Goal: Share content: Share content

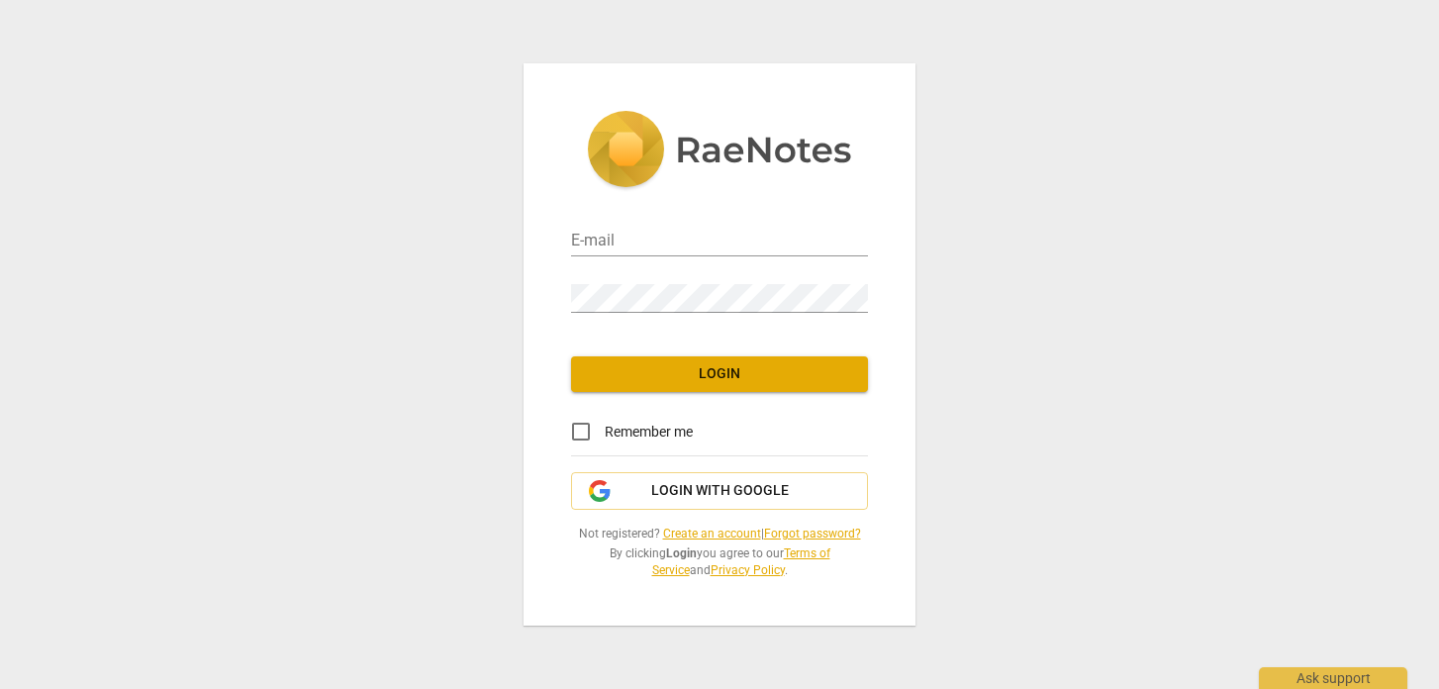
type input "[EMAIL_ADDRESS][DOMAIN_NAME]"
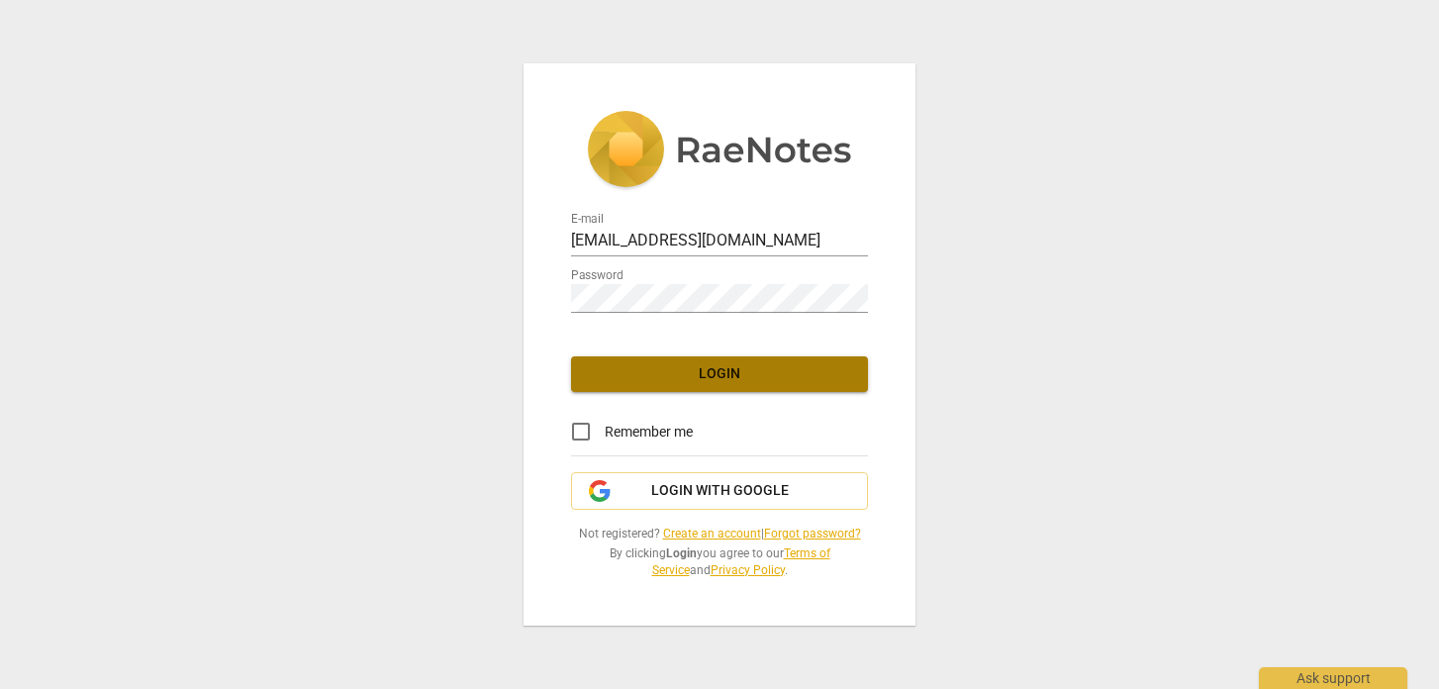
click at [744, 373] on span "Login" at bounding box center [719, 374] width 265 height 20
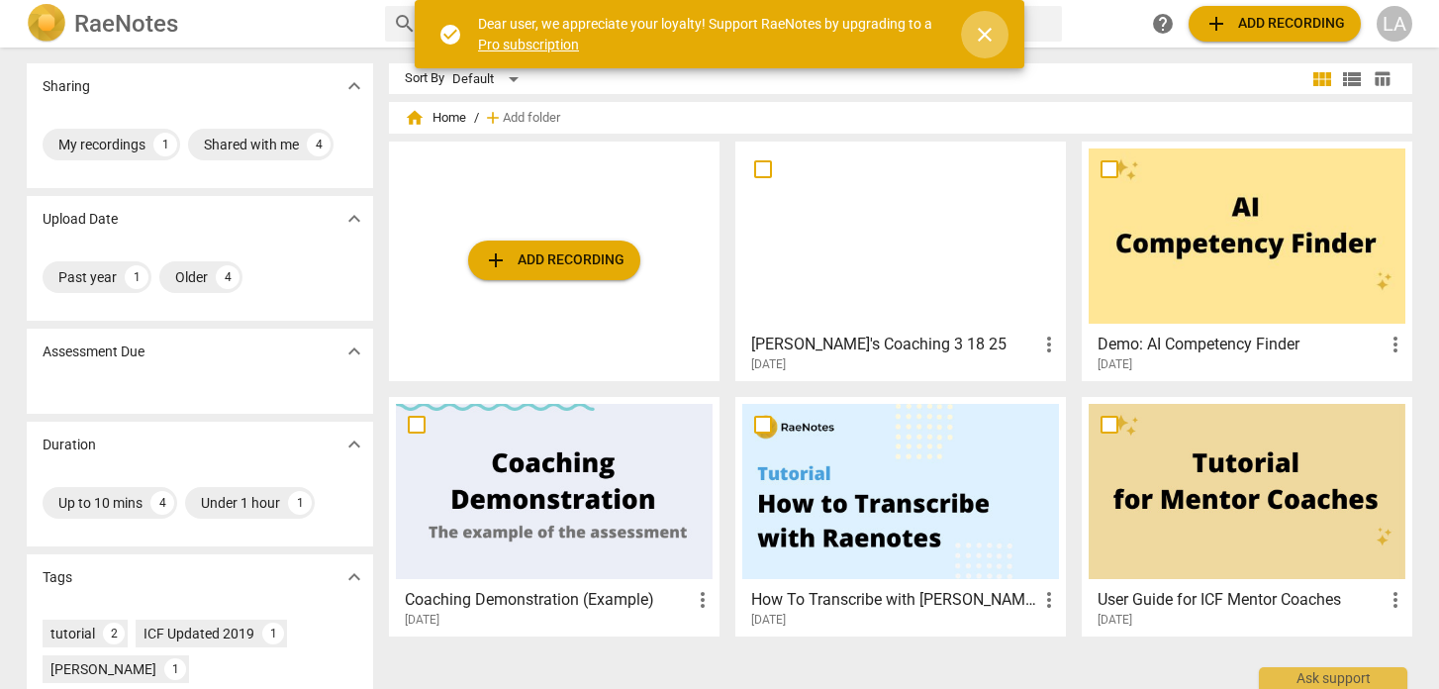
click at [987, 36] on span "close" at bounding box center [985, 35] width 24 height 24
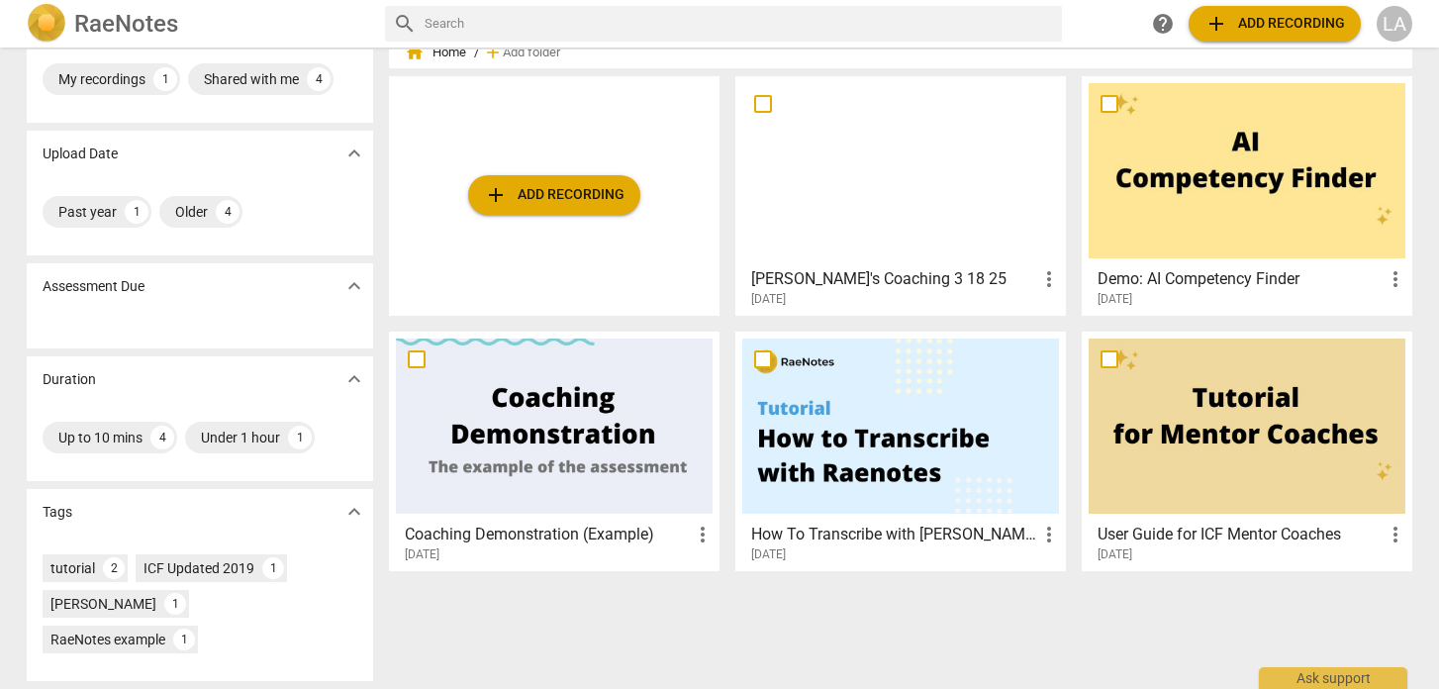
scroll to position [62, 0]
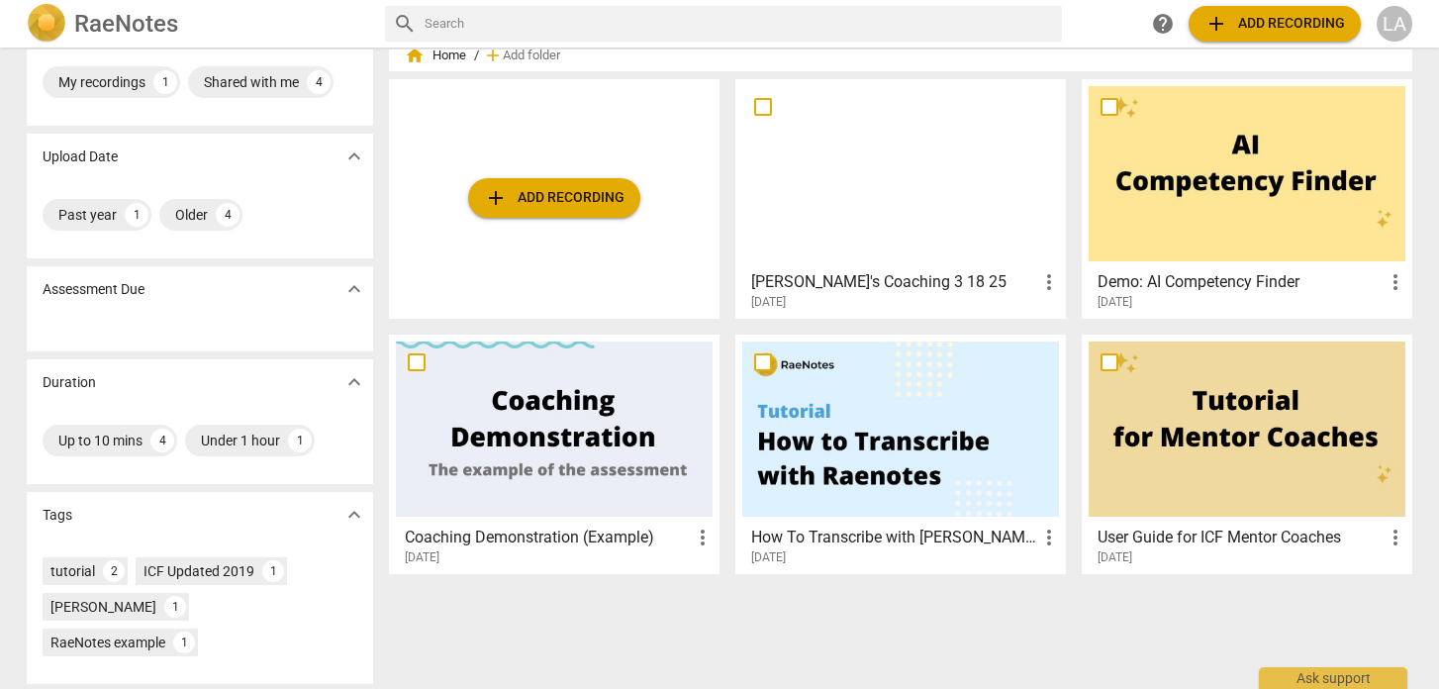
click at [870, 283] on h3 "[PERSON_NAME]'s Coaching 3 18 25" at bounding box center [894, 282] width 286 height 24
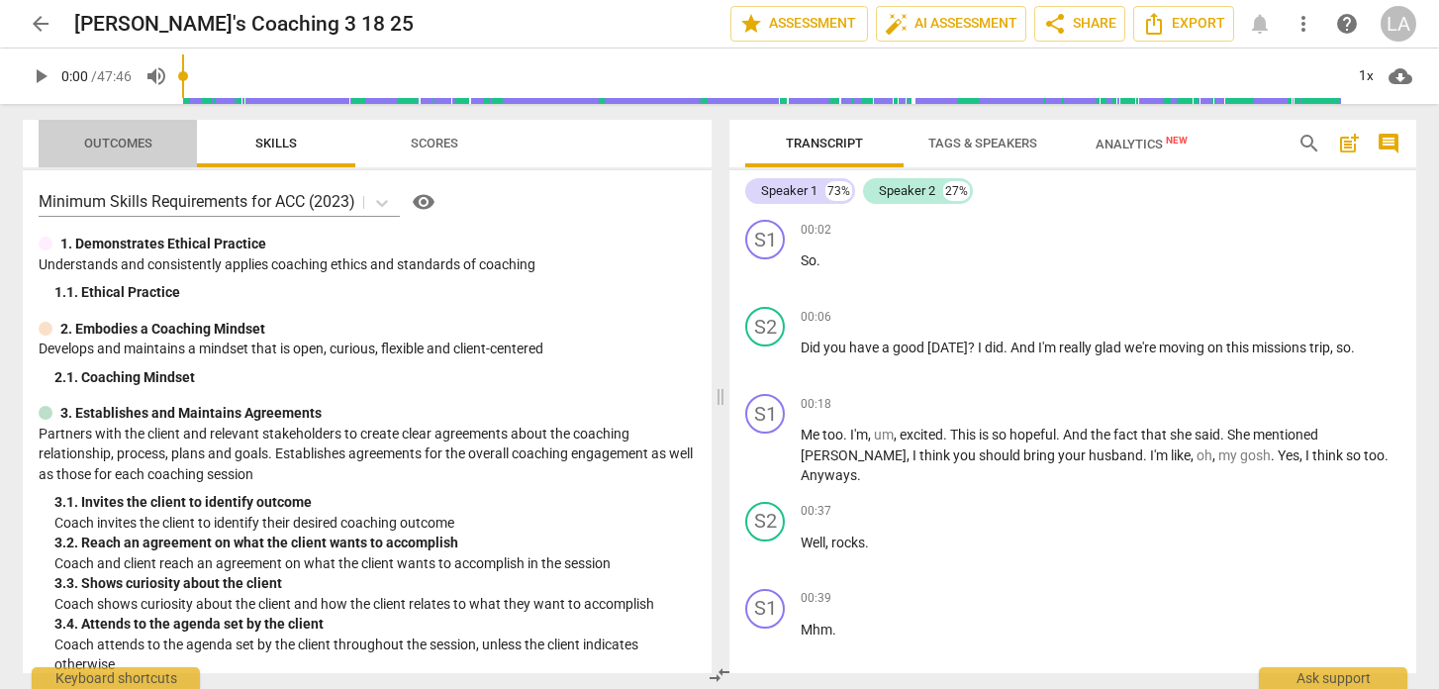
click at [122, 135] on span "Outcomes" at bounding box center [118, 144] width 116 height 27
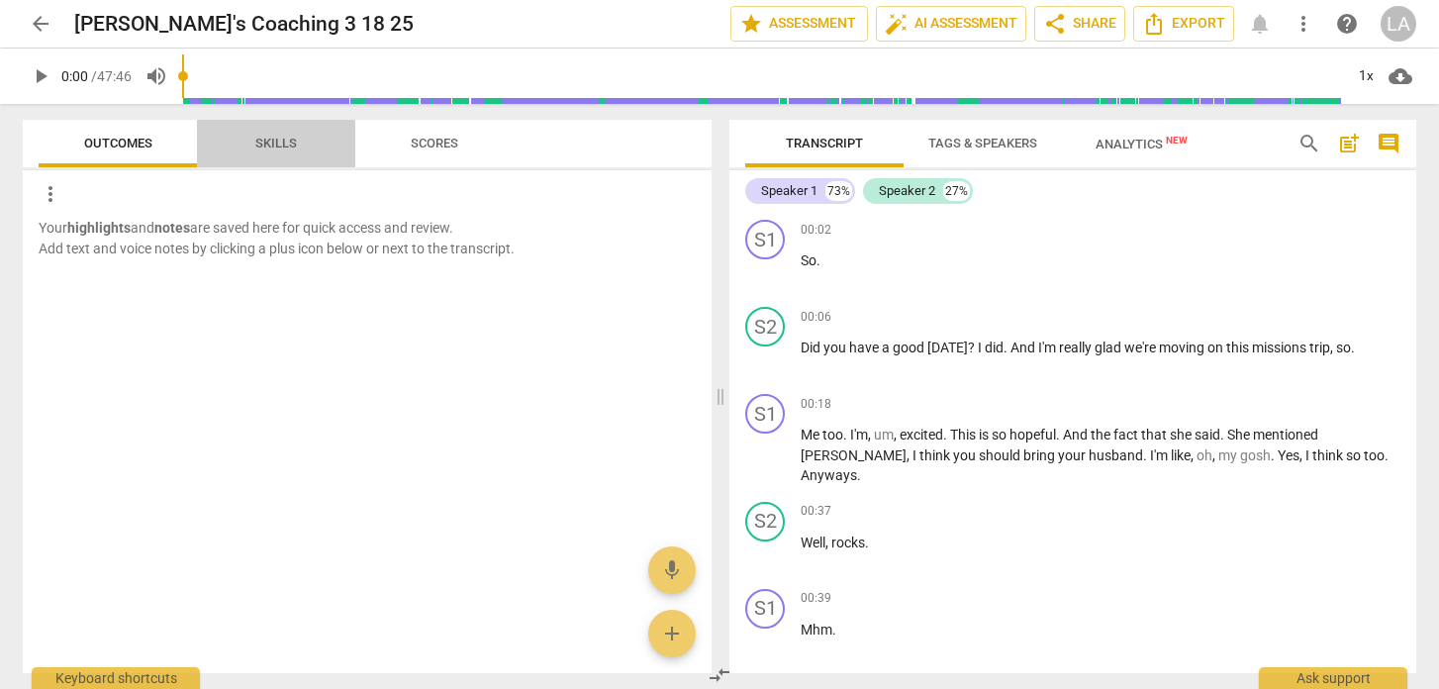
click at [276, 145] on span "Skills" at bounding box center [276, 143] width 42 height 15
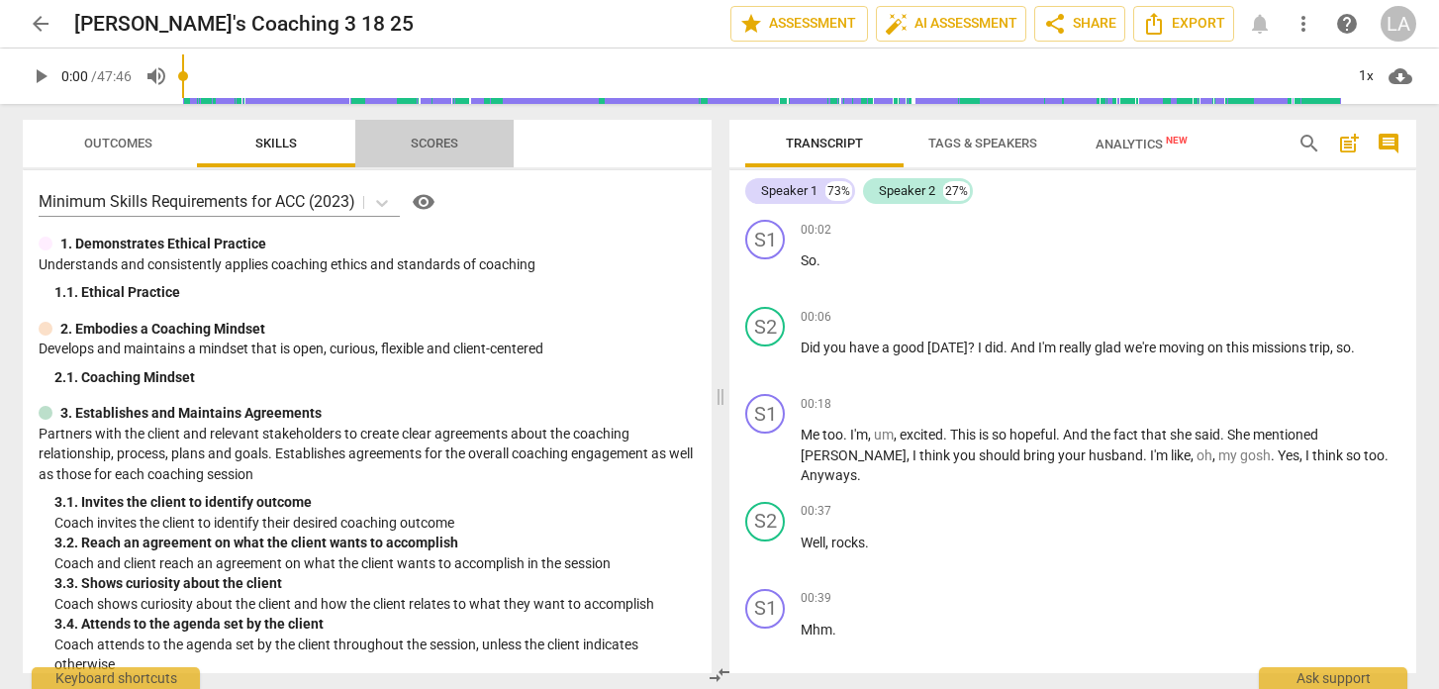
click at [442, 147] on span "Scores" at bounding box center [434, 143] width 47 height 15
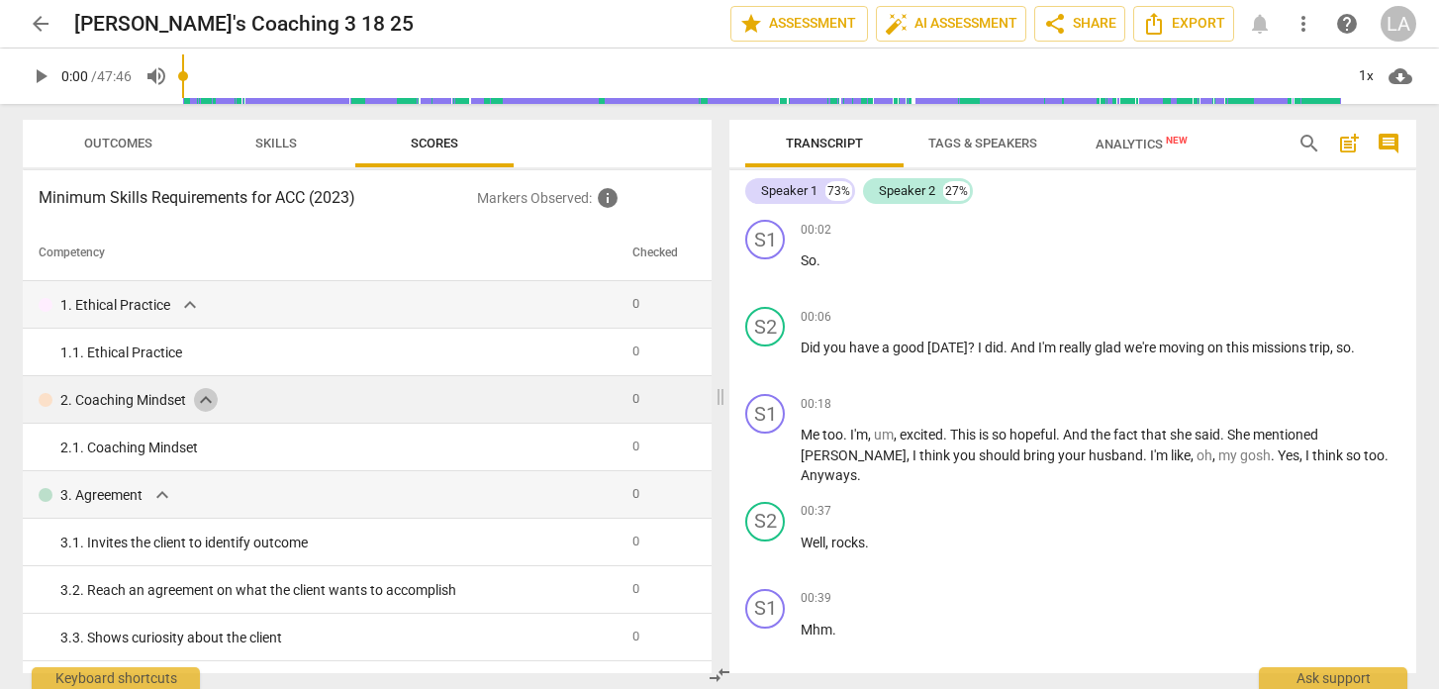
click at [202, 393] on span "expand_more" at bounding box center [206, 400] width 24 height 24
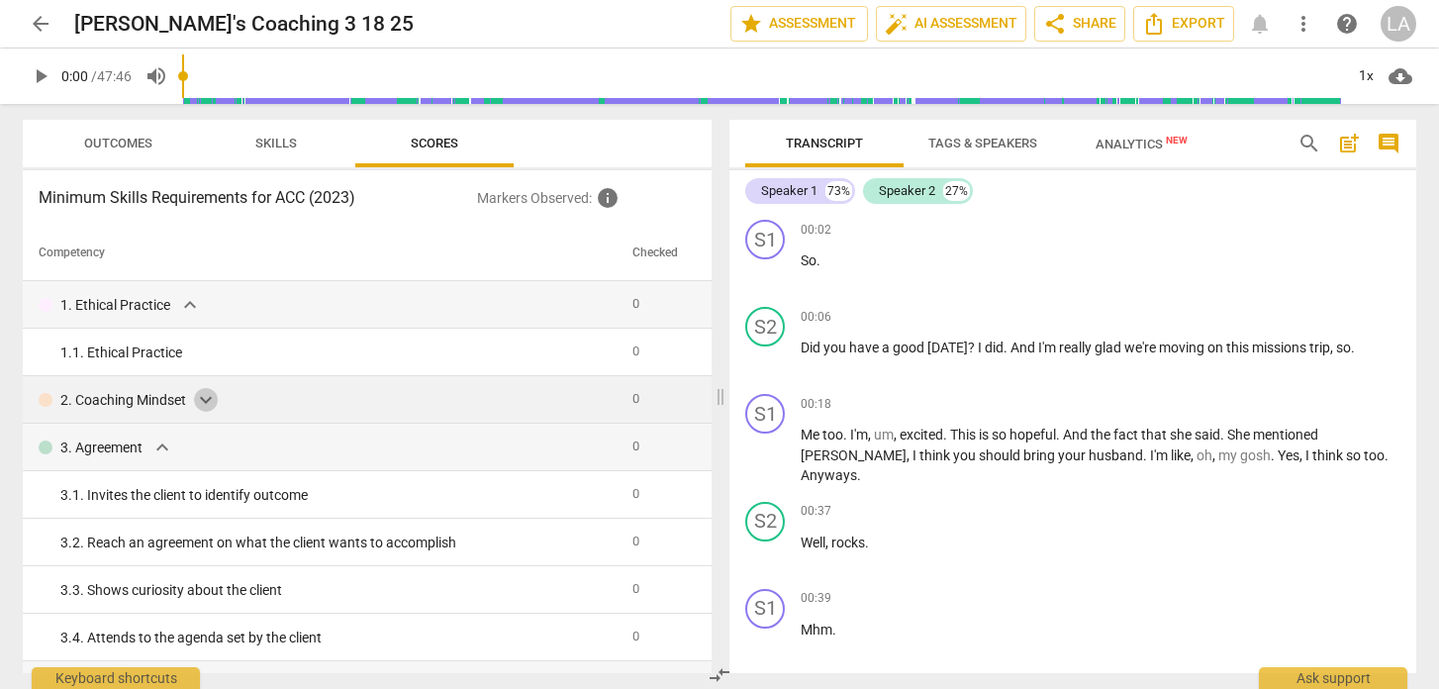
click at [204, 394] on span "expand_more" at bounding box center [206, 400] width 24 height 24
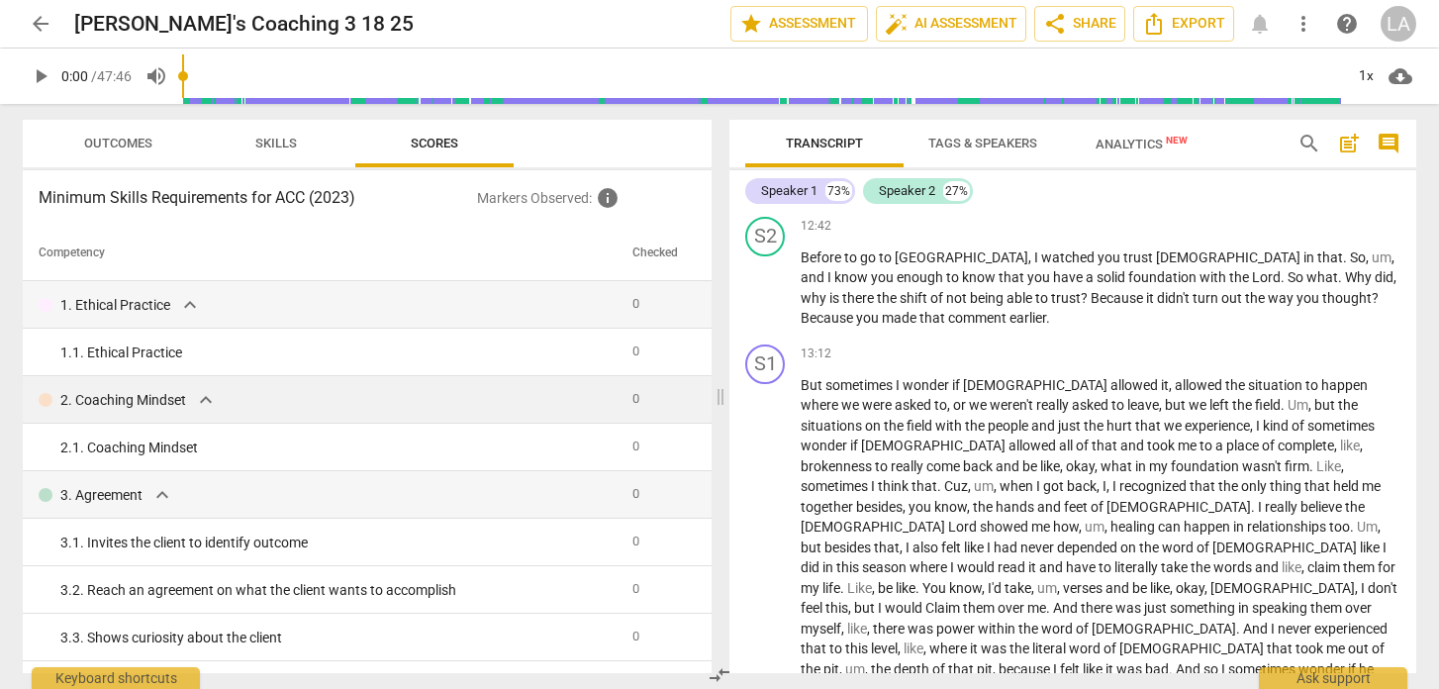
scroll to position [5484, 0]
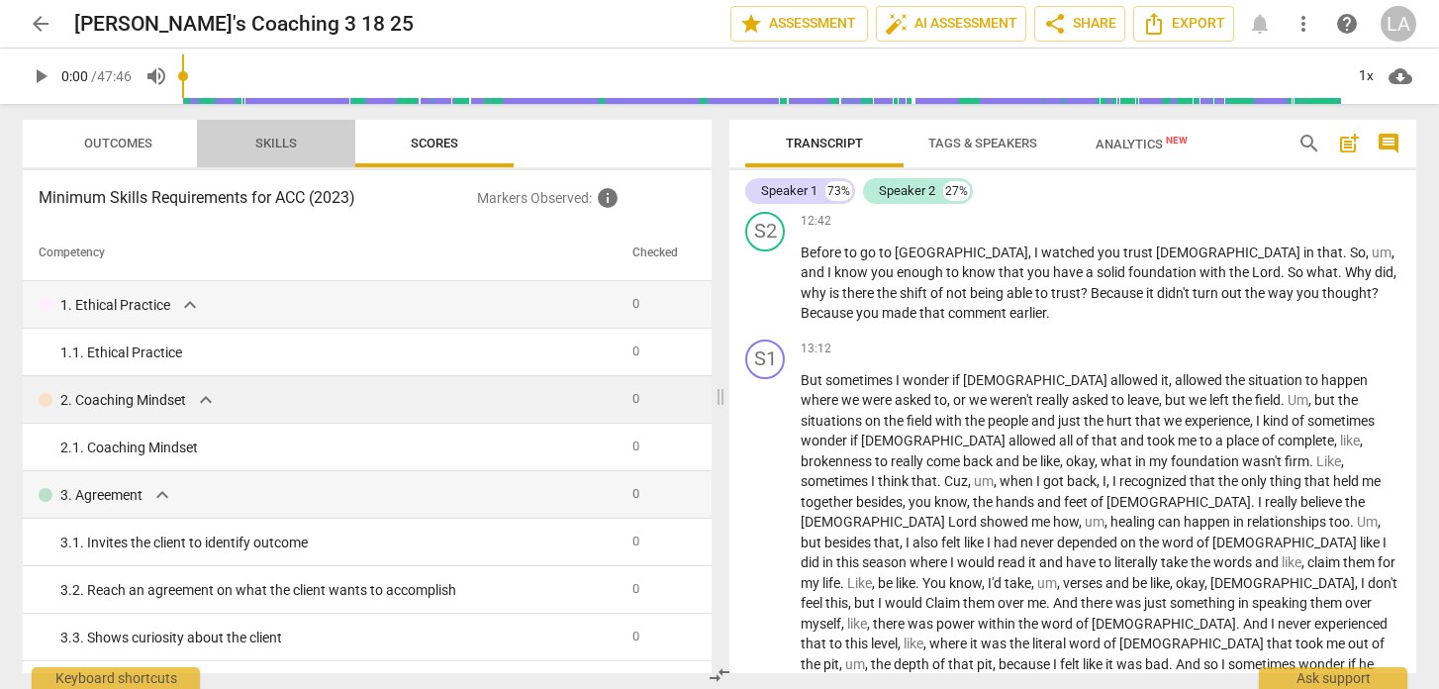
click at [281, 139] on span "Skills" at bounding box center [276, 143] width 42 height 15
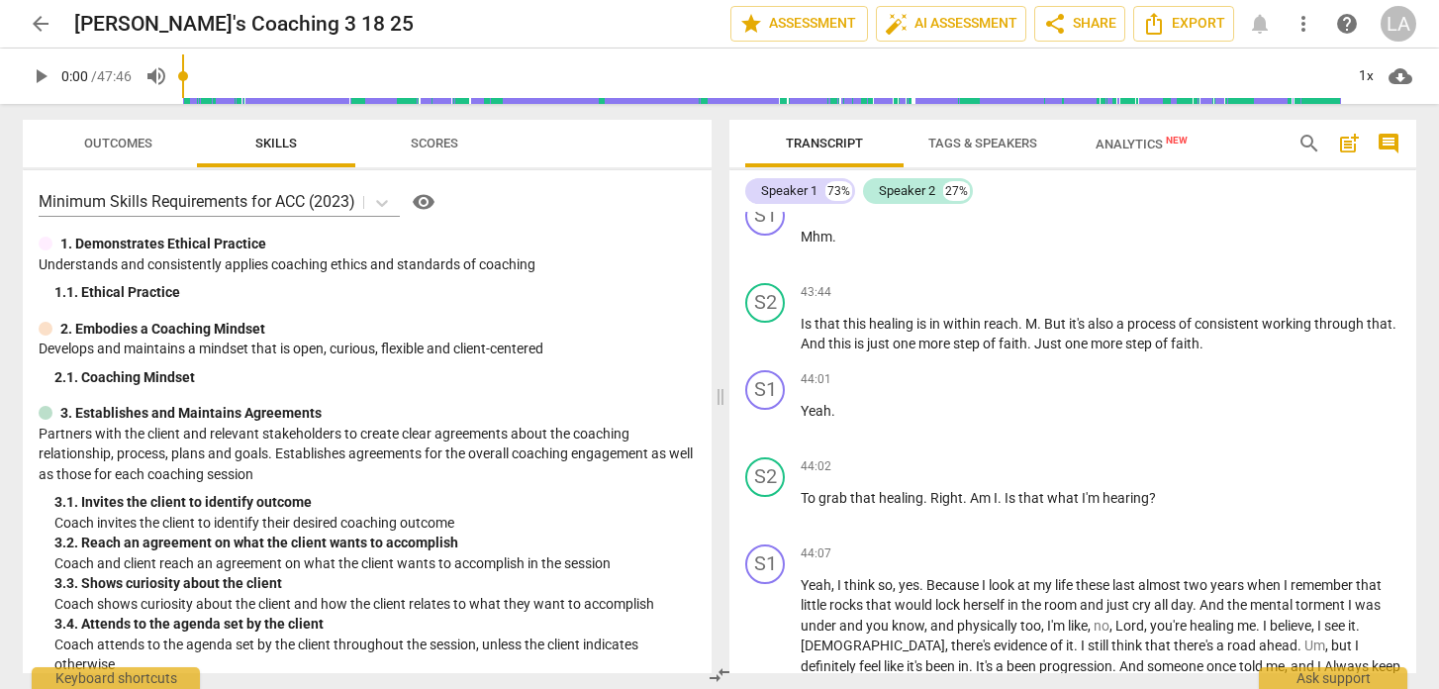
scroll to position [17572, 0]
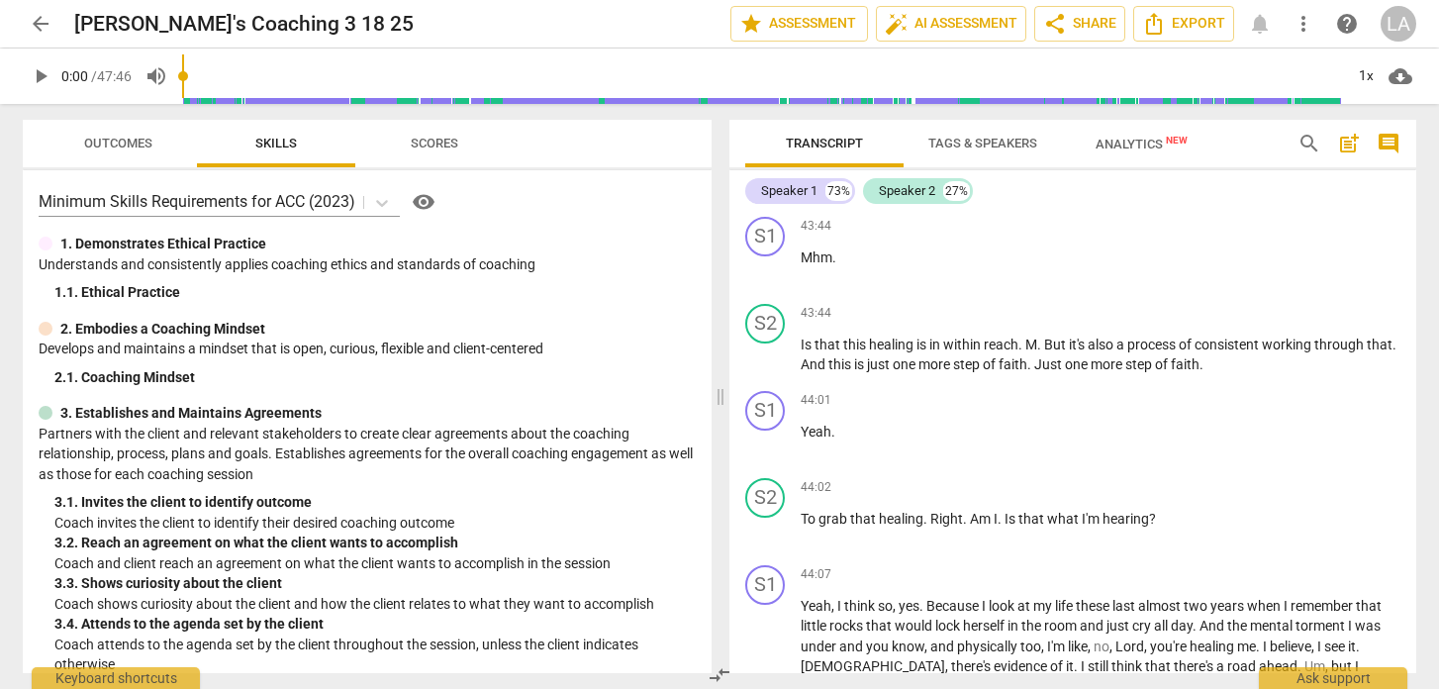
click at [111, 149] on span "Outcomes" at bounding box center [118, 143] width 68 height 15
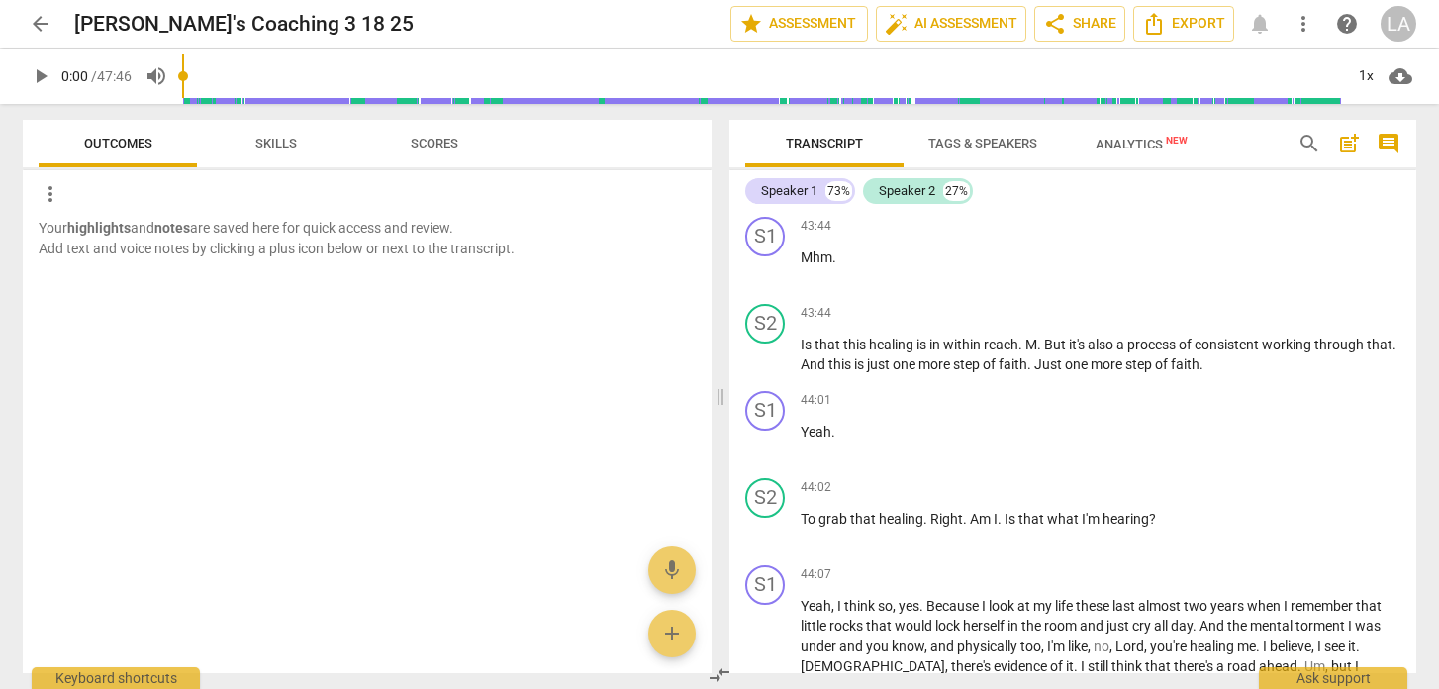
click at [43, 23] on span "arrow_back" at bounding box center [41, 24] width 24 height 24
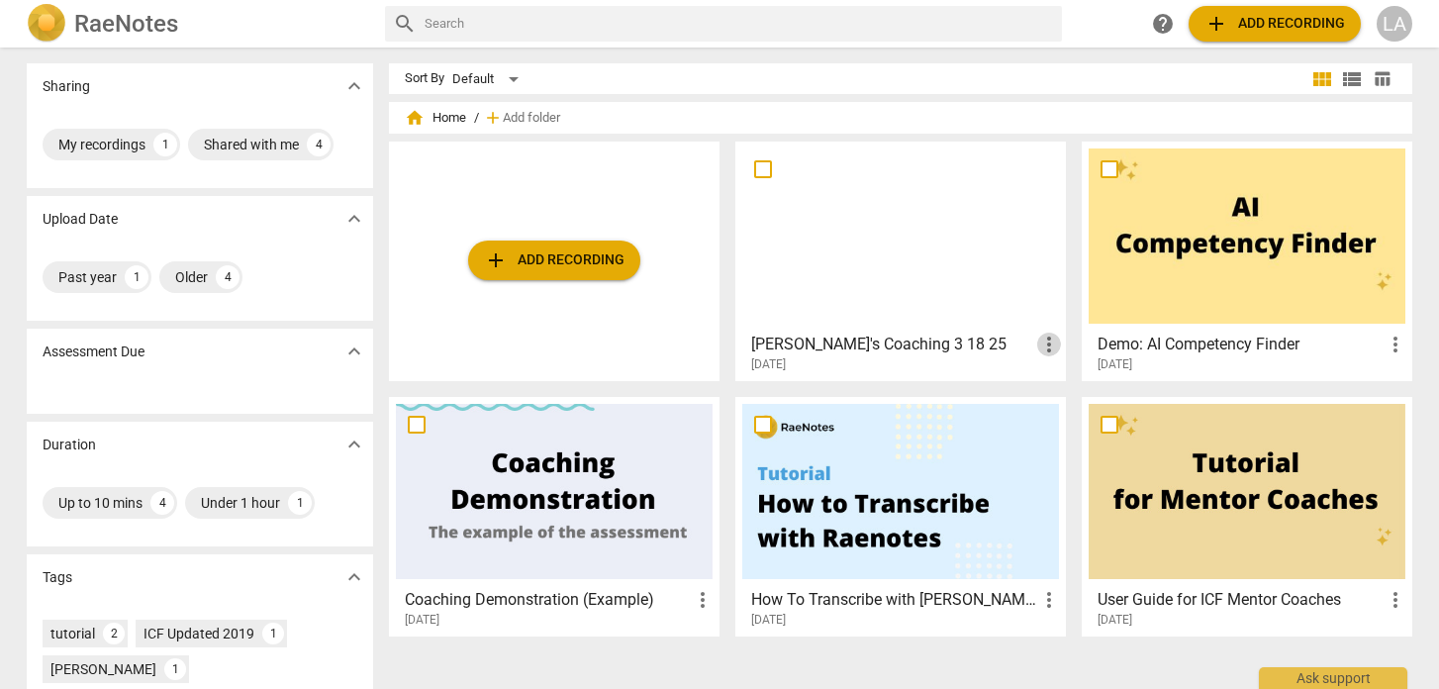
click at [1045, 341] on span "more_vert" at bounding box center [1049, 344] width 24 height 24
click at [1005, 340] on div at bounding box center [719, 344] width 1439 height 689
click at [912, 325] on div "[PERSON_NAME]'s Coaching 3 18 25 more_vert [DATE]" at bounding box center [901, 348] width 319 height 49
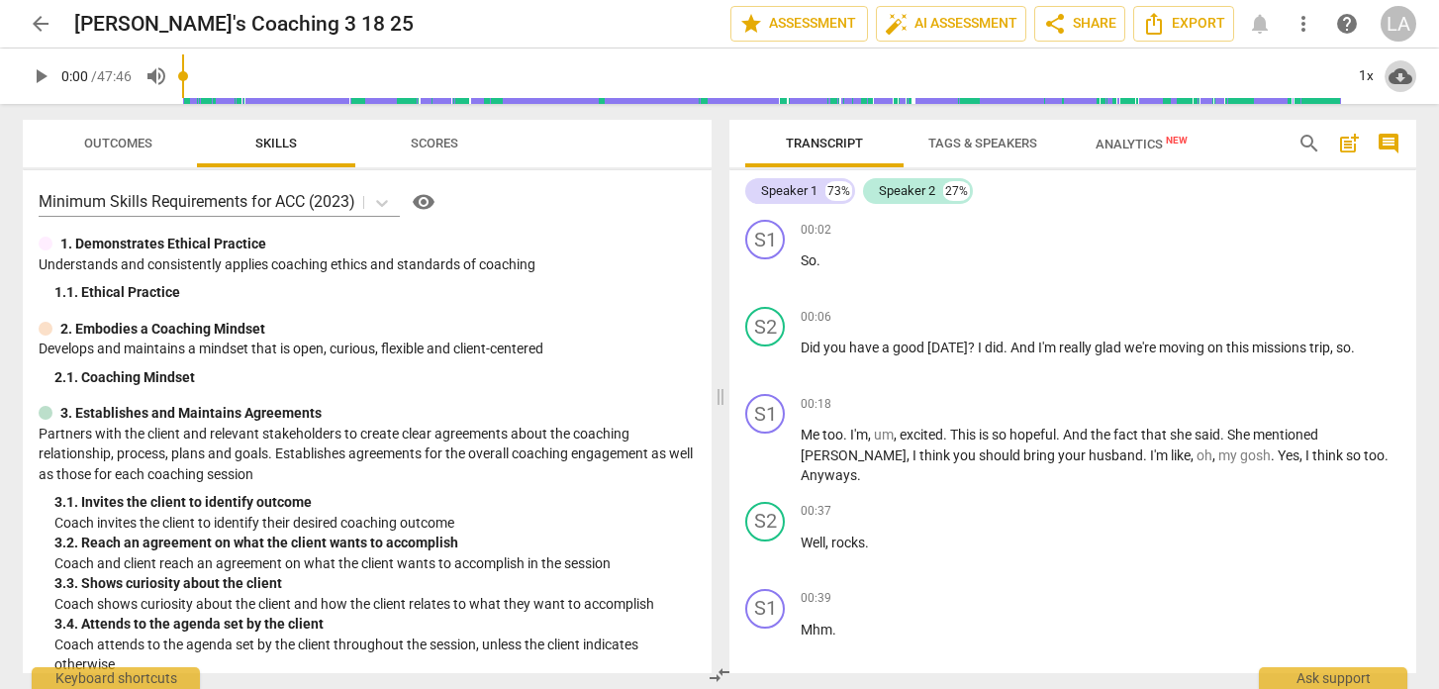
click at [1397, 74] on span "cloud_download" at bounding box center [1400, 76] width 24 height 24
click at [1086, 37] on div at bounding box center [719, 344] width 1439 height 689
click at [1087, 18] on span "share Share" at bounding box center [1079, 24] width 73 height 24
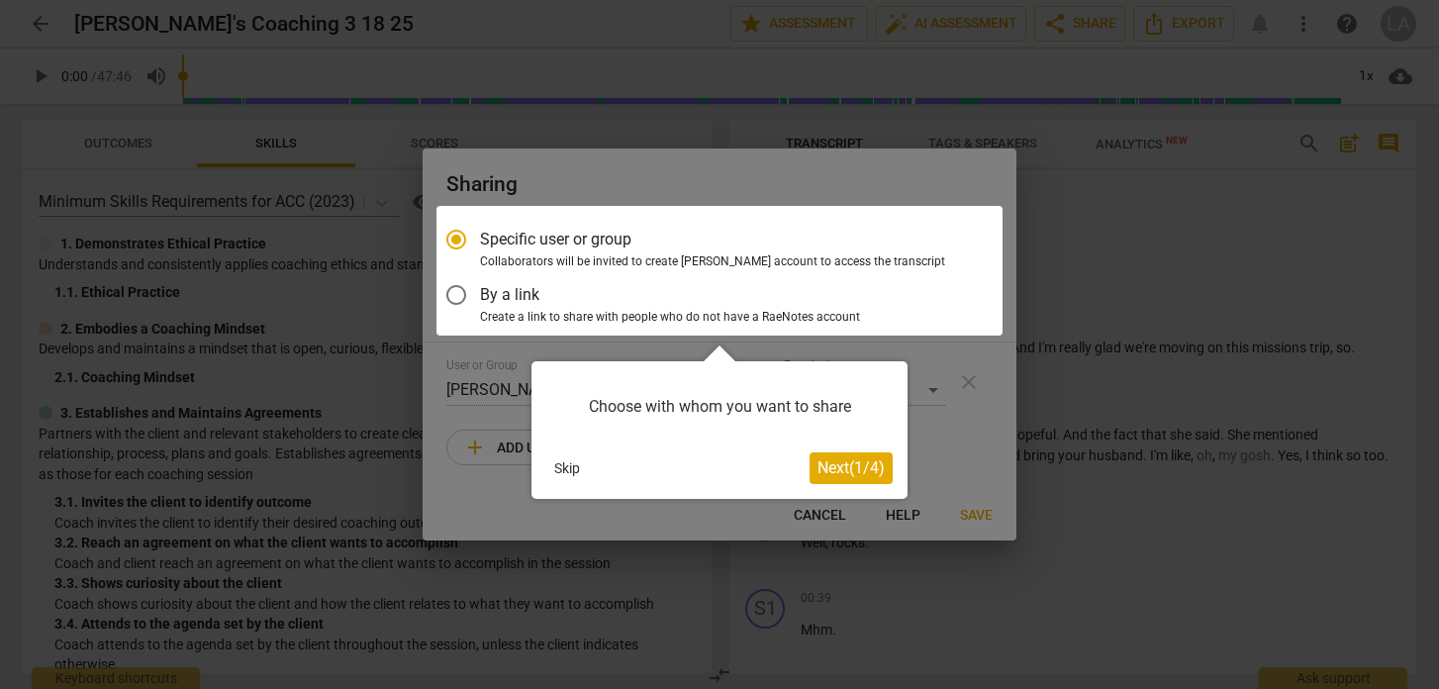
click at [664, 406] on div "Choose with whom you want to share" at bounding box center [719, 406] width 346 height 61
click at [781, 409] on div "Choose with whom you want to share" at bounding box center [719, 406] width 346 height 61
click at [842, 476] on span "Next ( 1 / 4 )" at bounding box center [850, 467] width 67 height 19
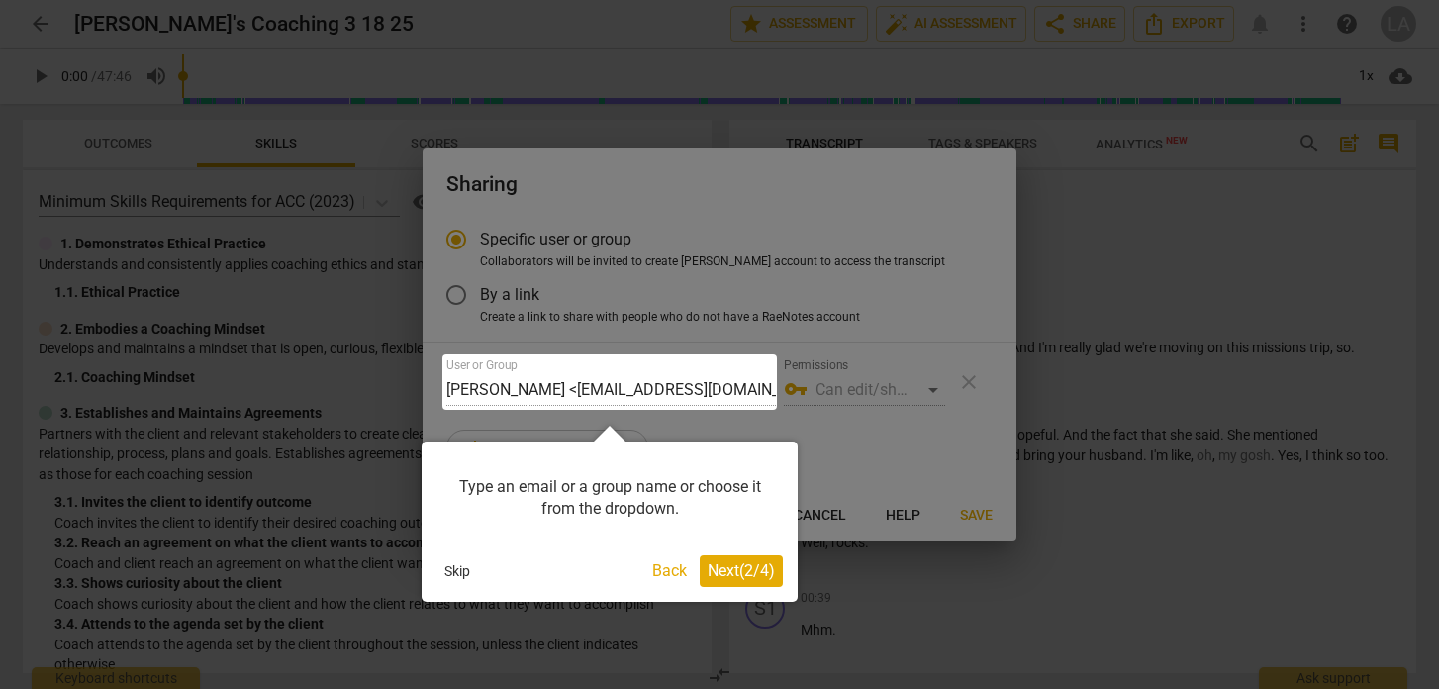
click at [662, 485] on div "Type an email or a group name or choose it from the dropdown." at bounding box center [609, 498] width 346 height 84
click at [562, 502] on div "Type an email or a group name or choose it from the dropdown." at bounding box center [609, 498] width 346 height 84
click at [583, 497] on div "Type an email or a group name or choose it from the dropdown." at bounding box center [609, 498] width 346 height 84
click at [676, 386] on div at bounding box center [609, 381] width 334 height 55
click at [671, 382] on div at bounding box center [609, 381] width 334 height 55
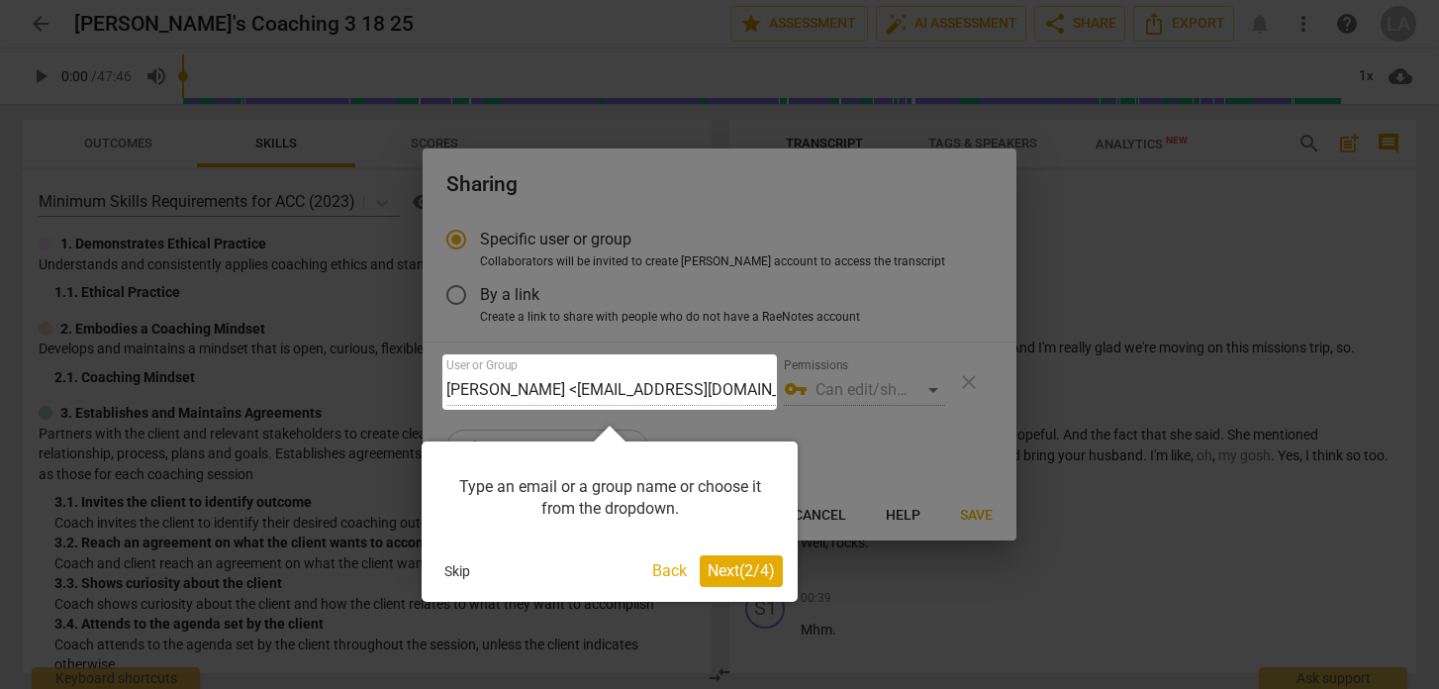
click at [627, 347] on div at bounding box center [719, 344] width 1439 height 689
click at [663, 511] on div "Type an email or a group name or choose it from the dropdown." at bounding box center [609, 498] width 346 height 84
click at [724, 558] on button "Next ( 2 / 4 )" at bounding box center [741, 571] width 83 height 32
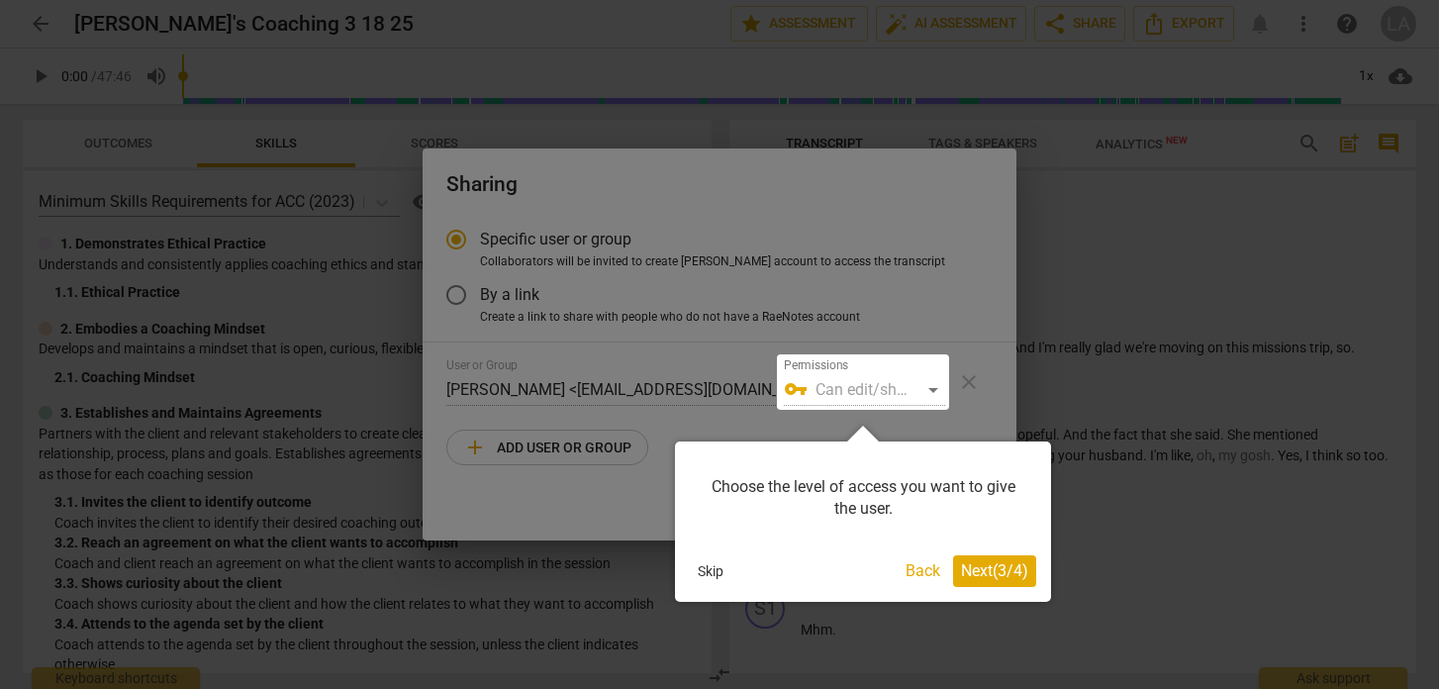
click at [985, 575] on span "Next ( 3 / 4 )" at bounding box center [994, 570] width 67 height 19
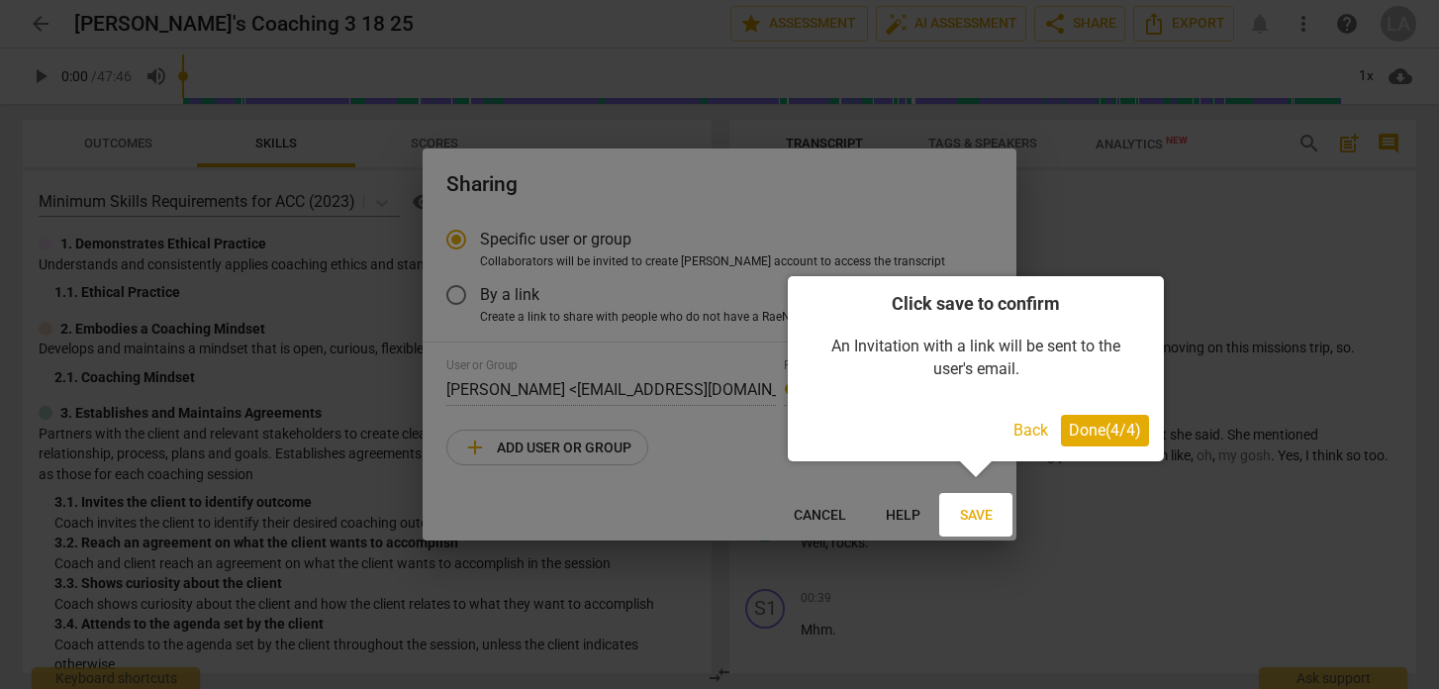
click at [1115, 435] on span "Done ( 4 / 4 )" at bounding box center [1105, 430] width 72 height 19
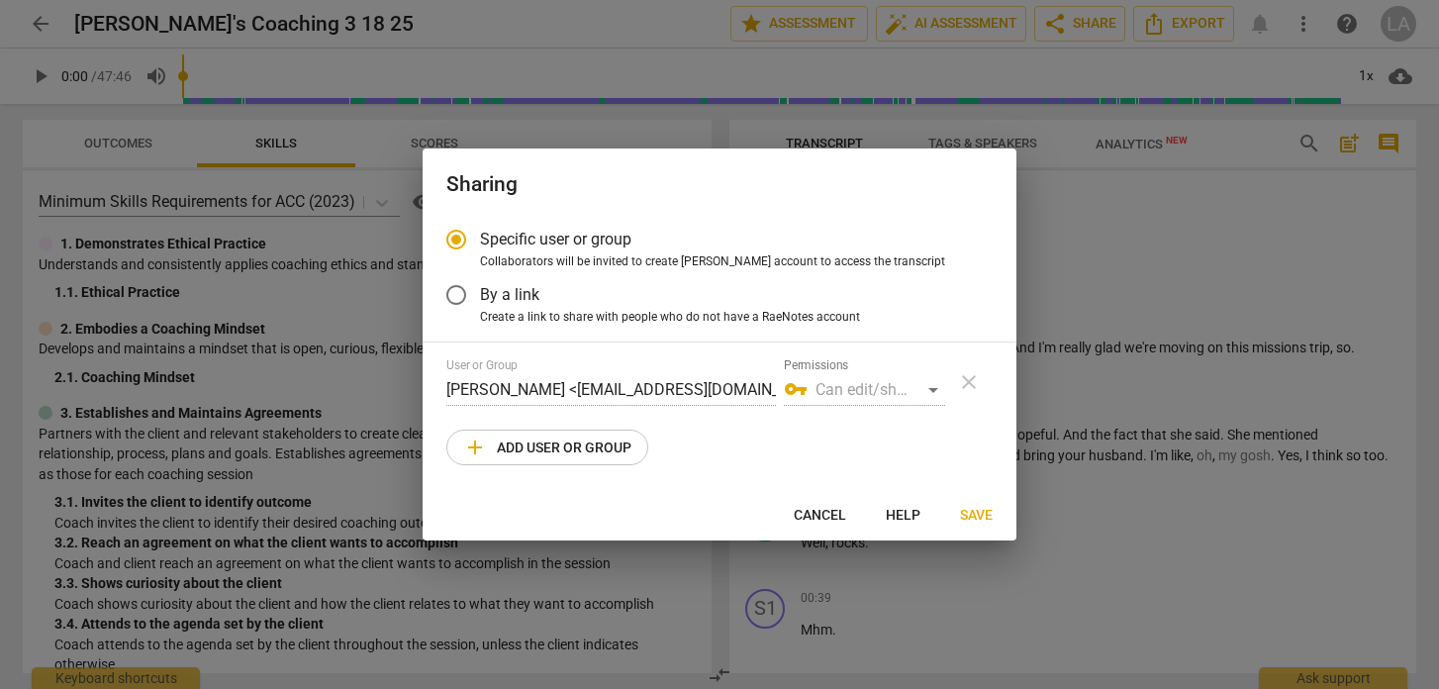
click at [608, 256] on span "Collaborators will be invited to create [PERSON_NAME] account to access the tra…" at bounding box center [712, 262] width 465 height 18
click at [0, 0] on input "Collaborators will be invited to create [PERSON_NAME] account to access the tra…" at bounding box center [0, 0] width 0 height 0
click at [600, 240] on span "Specific user or group" at bounding box center [555, 239] width 151 height 23
click at [480, 240] on input "Specific user or group" at bounding box center [455, 239] width 47 height 47
radio input "true"
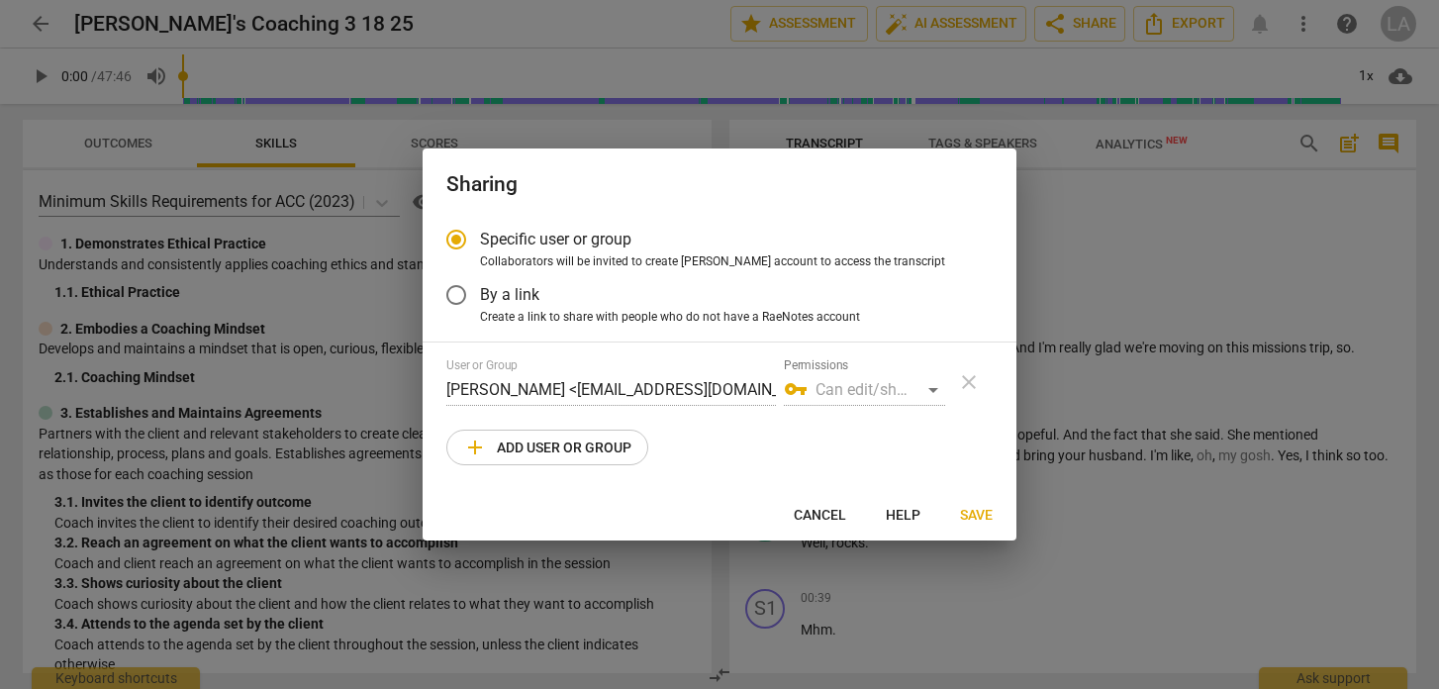
click at [839, 395] on div "vpn_key Can edit/share" at bounding box center [864, 390] width 161 height 32
click at [588, 448] on span "add Add user or group" at bounding box center [547, 447] width 168 height 24
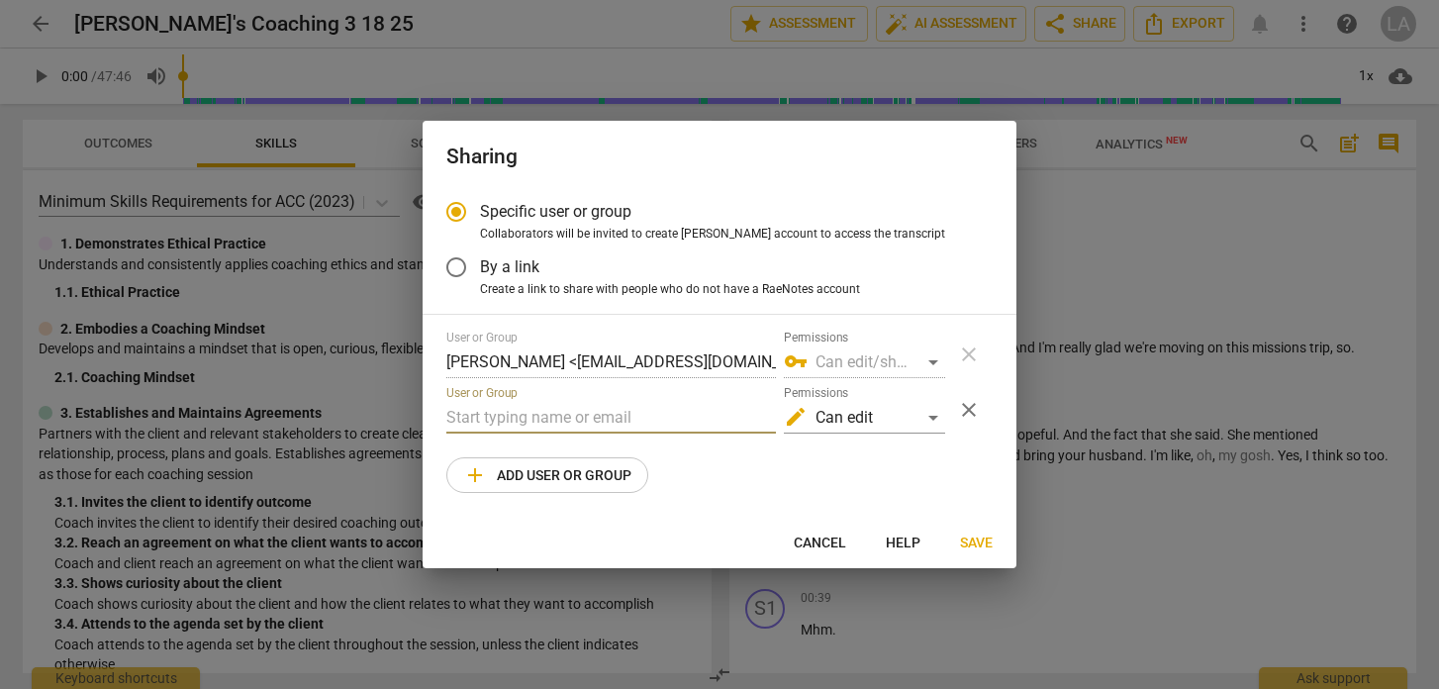
click at [544, 414] on input "text" at bounding box center [611, 418] width 330 height 32
click at [525, 411] on input "[PERSON_NAME]" at bounding box center [611, 418] width 330 height 32
type input "k"
paste input "[PERSON_NAME][EMAIL_ADDRESS][PERSON_NAME][DOMAIN_NAME]"
type input "[PERSON_NAME][EMAIL_ADDRESS][PERSON_NAME][DOMAIN_NAME]"
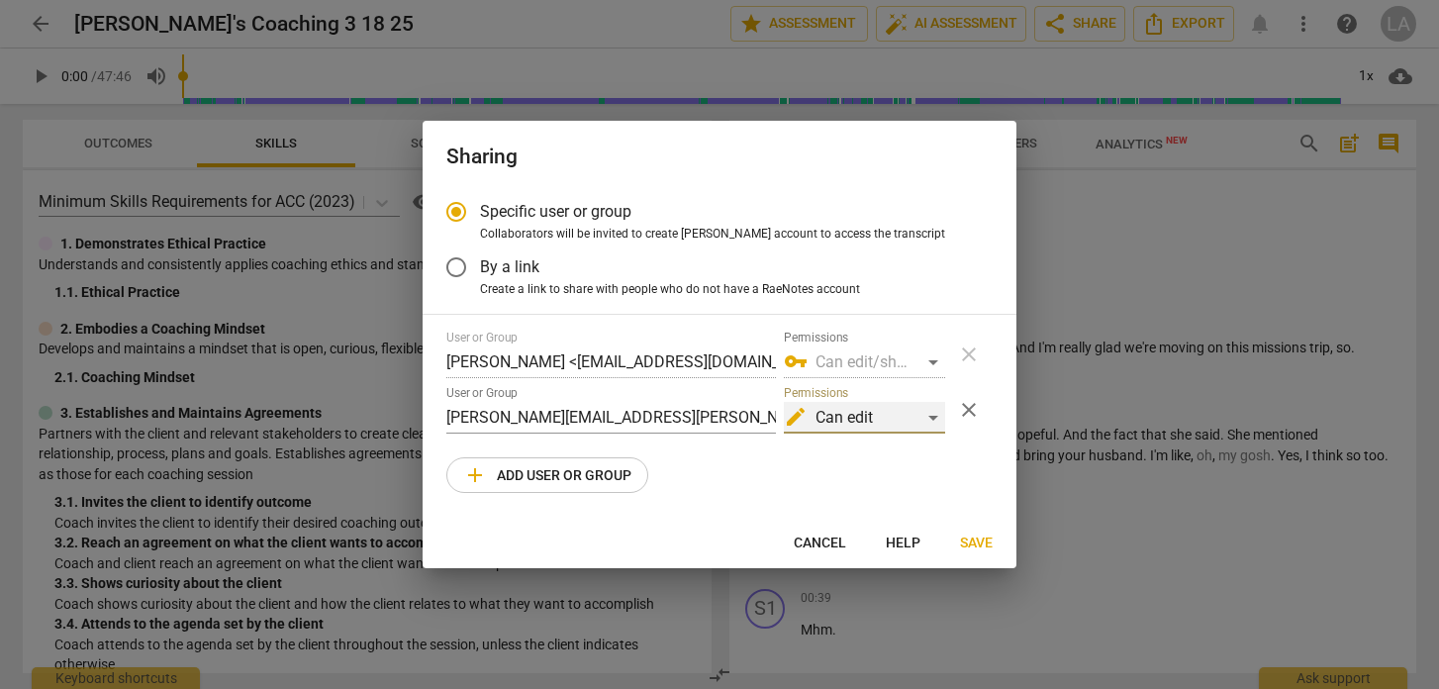
click at [932, 418] on div "edit Can edit" at bounding box center [864, 418] width 161 height 32
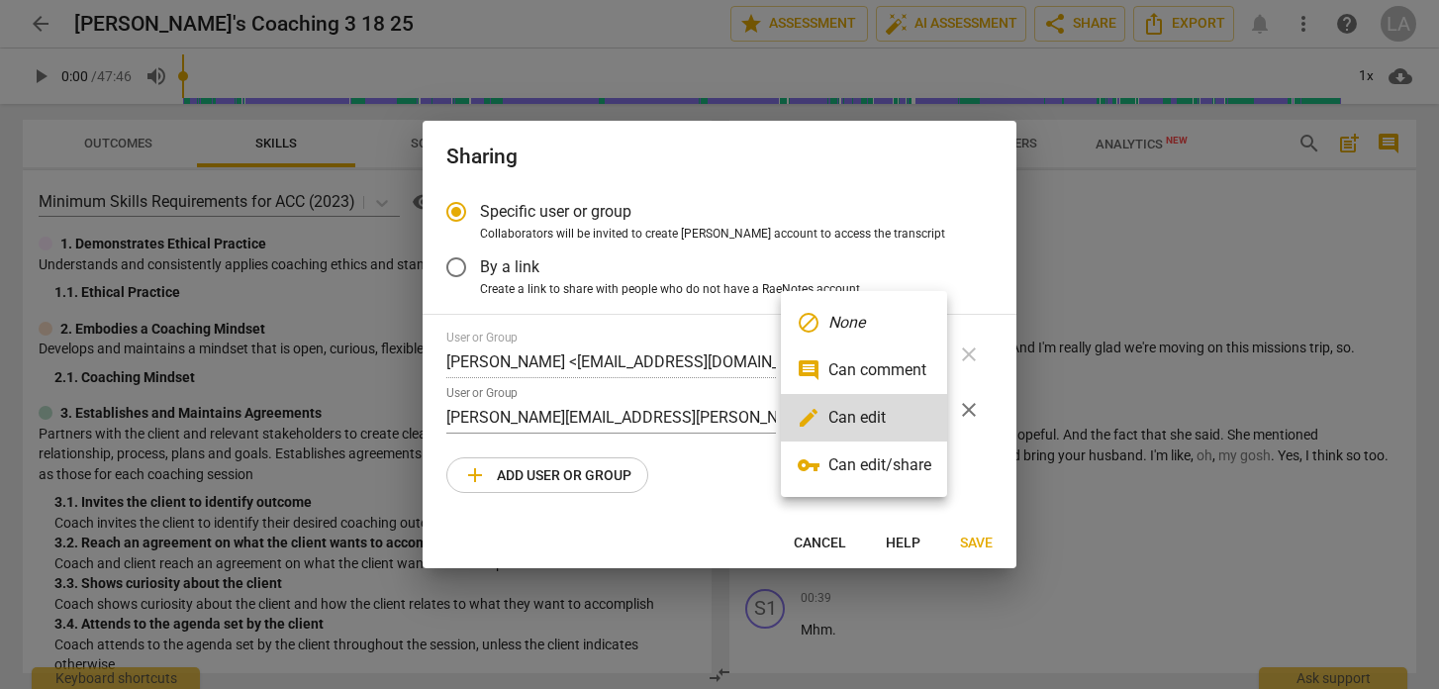
click at [928, 368] on li "comment Can comment" at bounding box center [864, 369] width 166 height 47
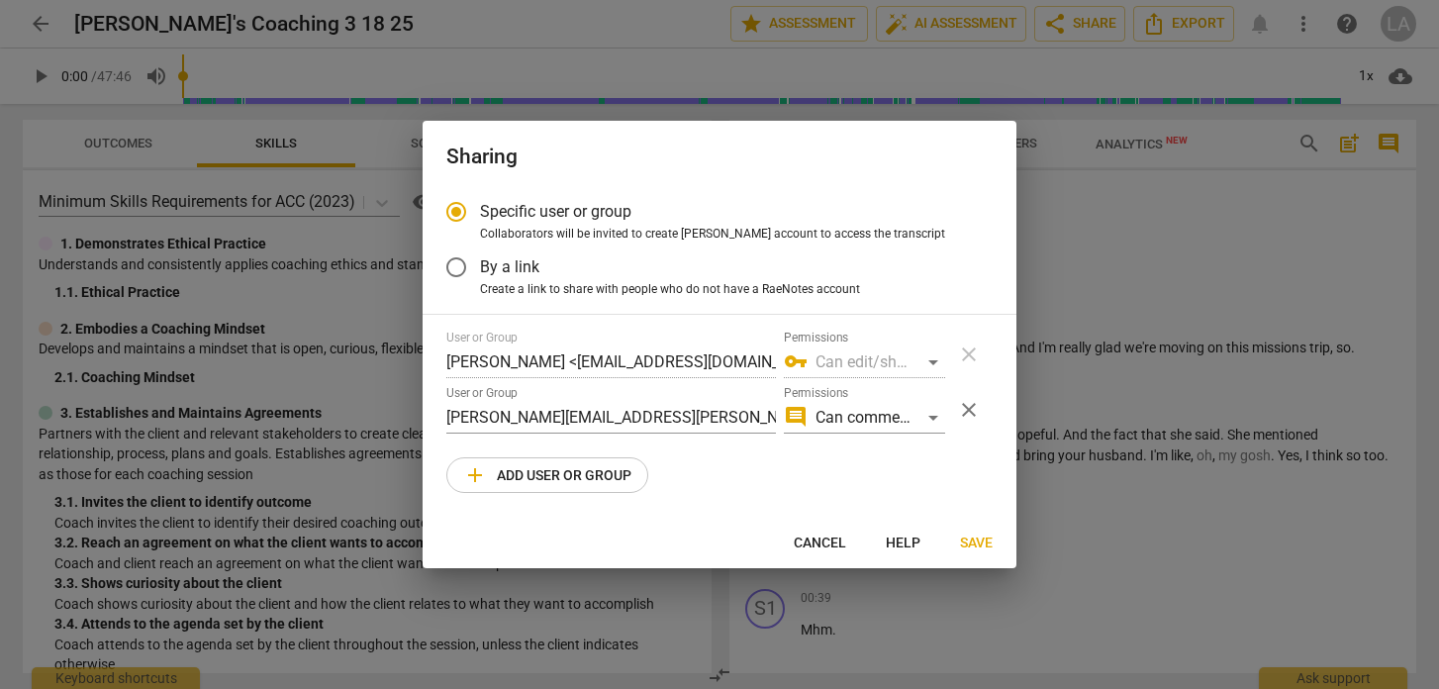
click at [932, 361] on div "vpn_key Can edit/share" at bounding box center [864, 362] width 161 height 32
click at [930, 360] on div "vpn_key Can edit/share" at bounding box center [864, 362] width 161 height 32
click at [931, 420] on div "comment Can comment" at bounding box center [864, 418] width 161 height 32
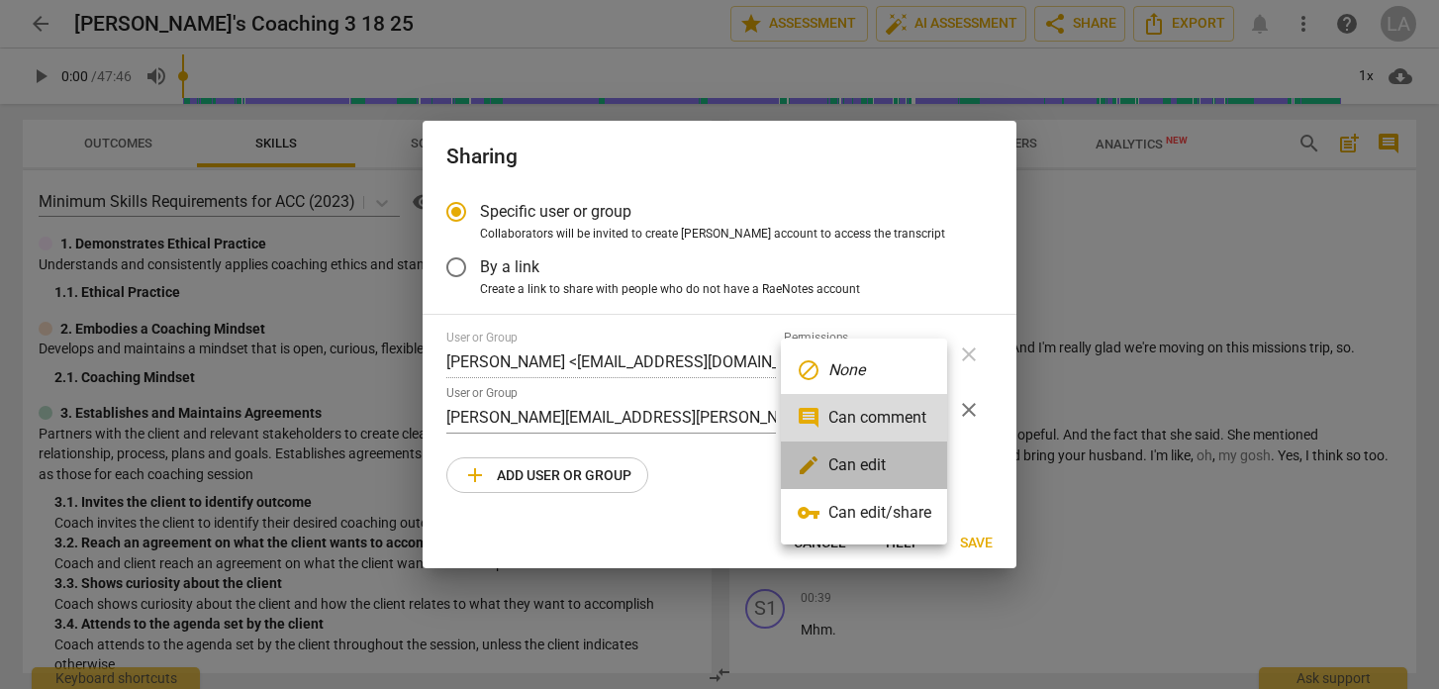
click at [907, 466] on li "edit Can edit" at bounding box center [864, 464] width 166 height 47
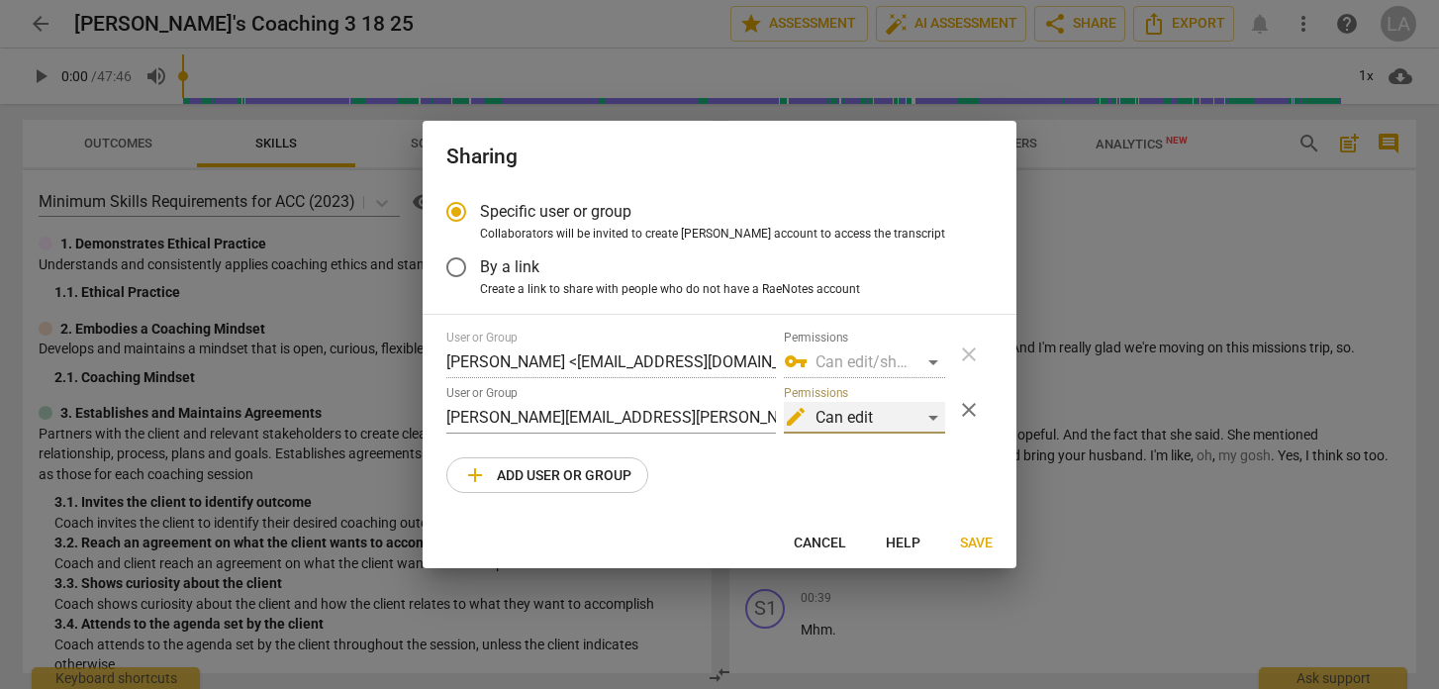
click at [932, 417] on div "edit Can edit" at bounding box center [864, 418] width 161 height 32
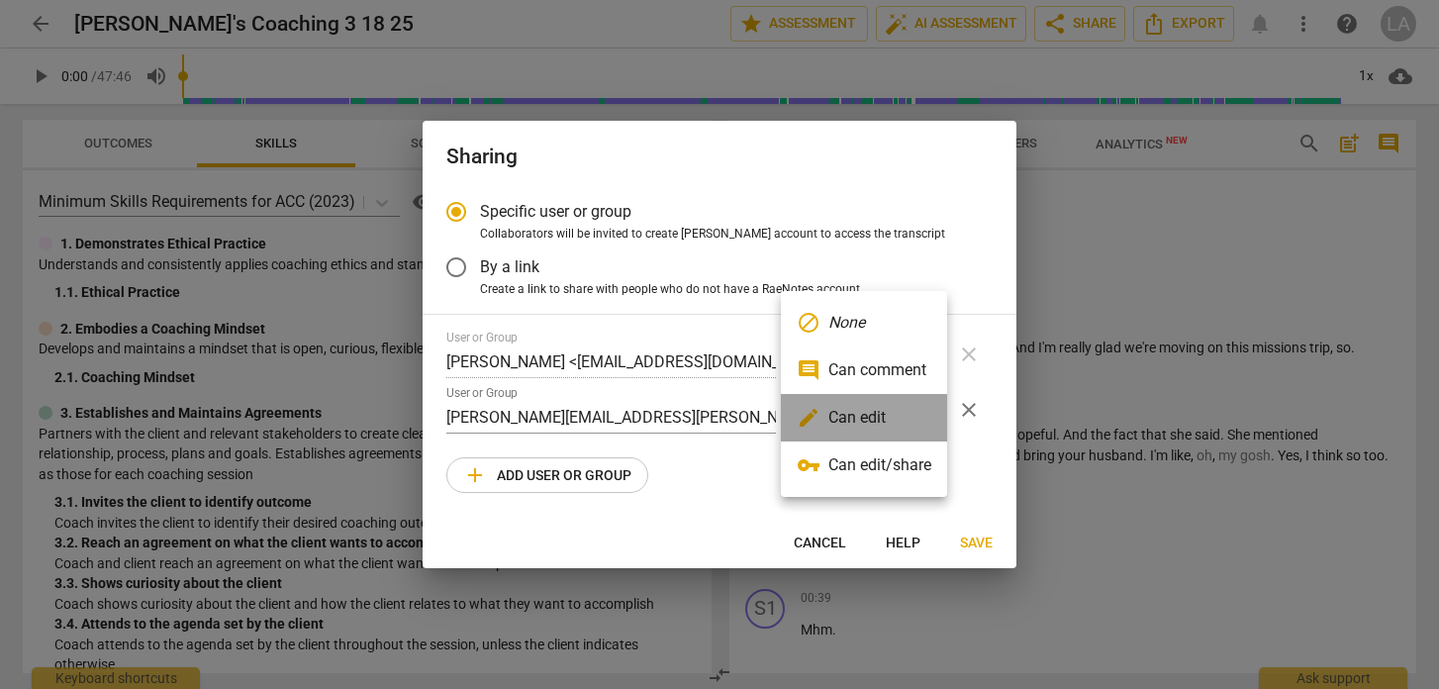
click at [932, 417] on li "edit Can edit" at bounding box center [864, 417] width 166 height 47
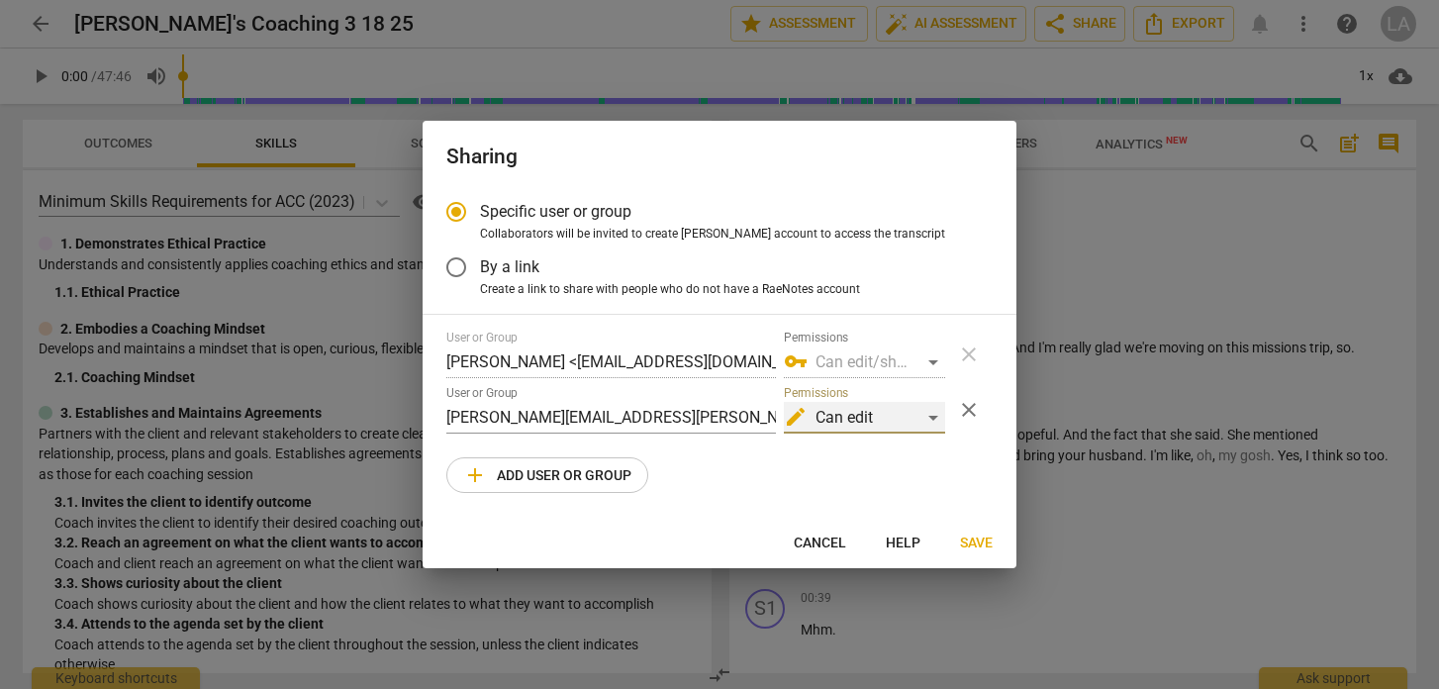
click at [925, 416] on div "edit Can edit" at bounding box center [864, 418] width 161 height 32
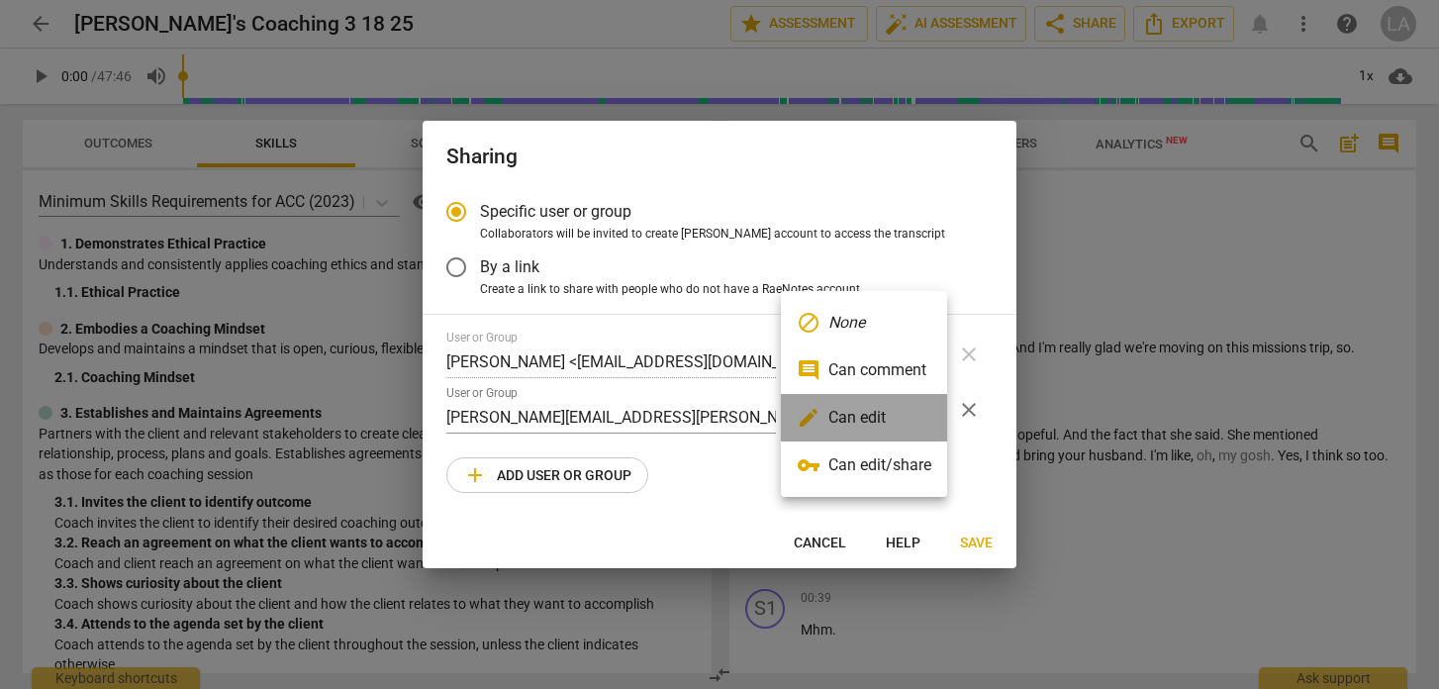
click at [925, 416] on li "edit Can edit" at bounding box center [864, 417] width 166 height 47
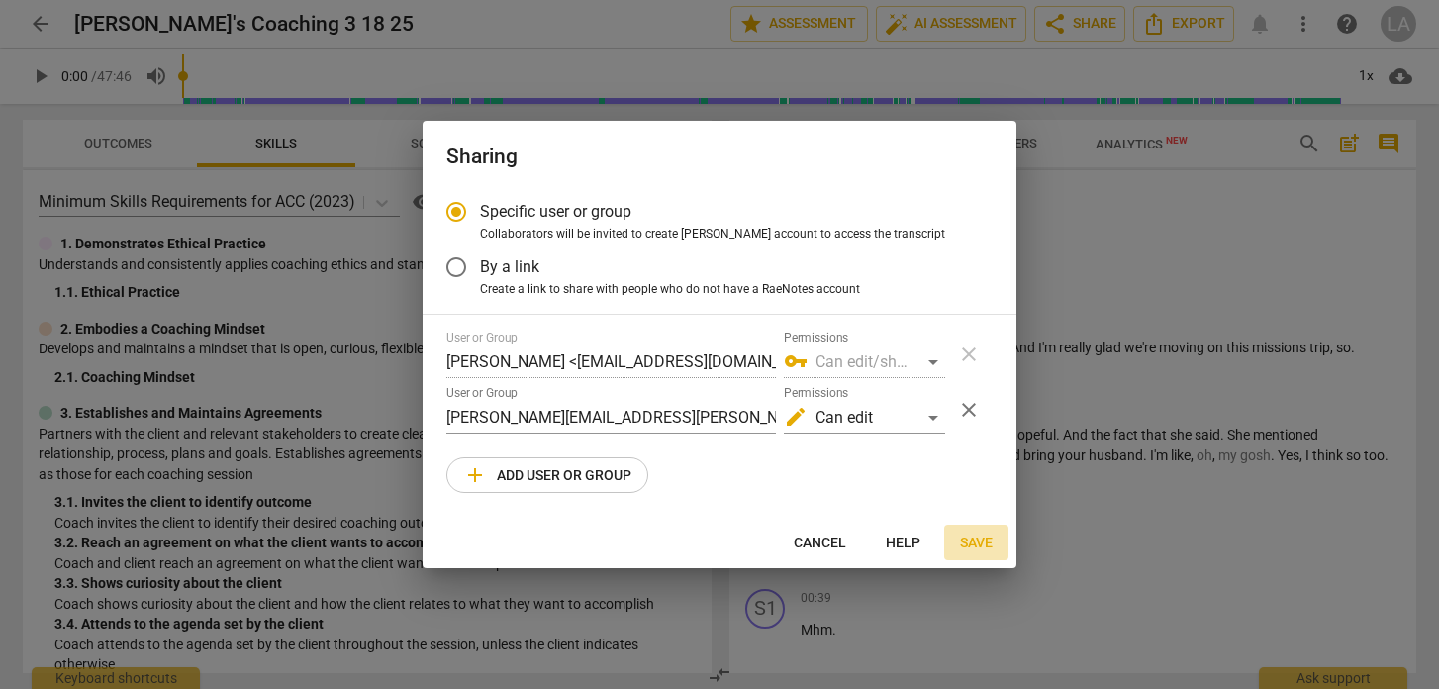
click at [974, 541] on span "Save" at bounding box center [976, 543] width 33 height 20
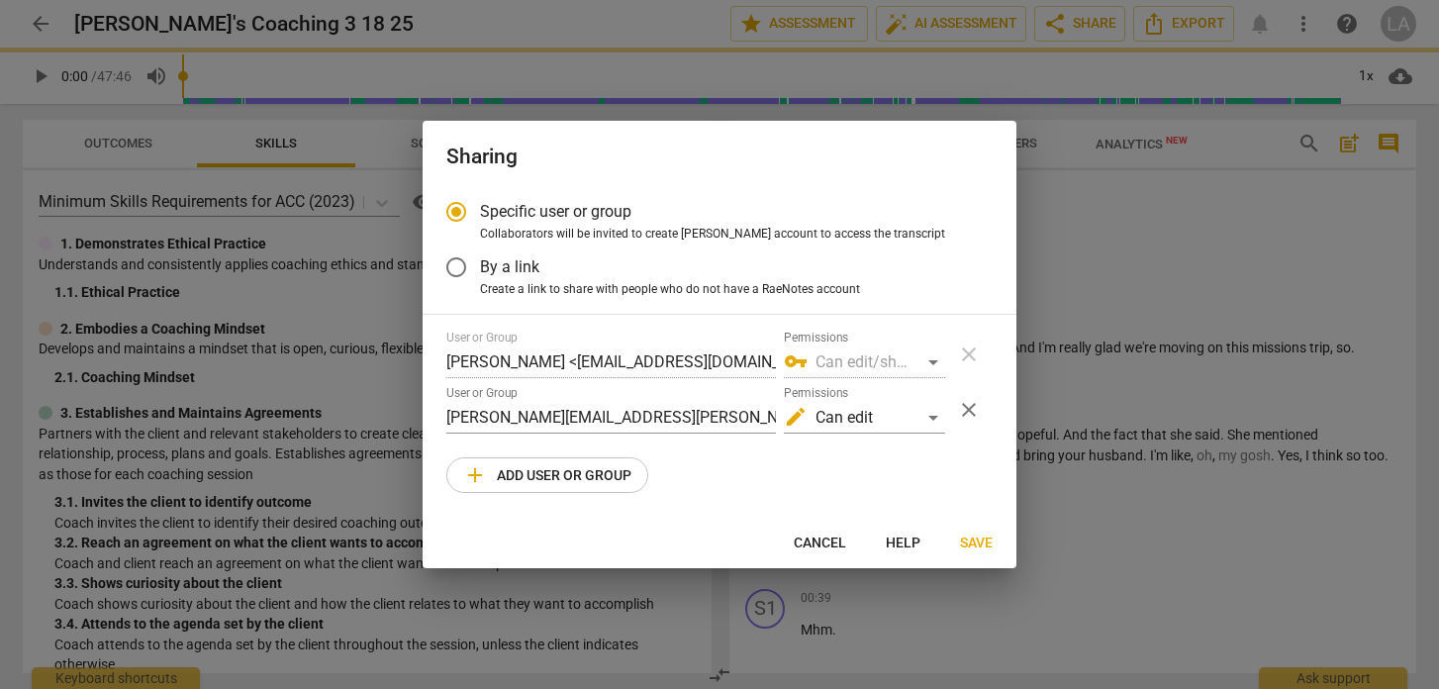
radio input "false"
type input "[PERSON_NAME] <[PERSON_NAME][EMAIL_ADDRESS][PERSON_NAME][DOMAIN_NAME]>"
